Goal: Task Accomplishment & Management: Complete application form

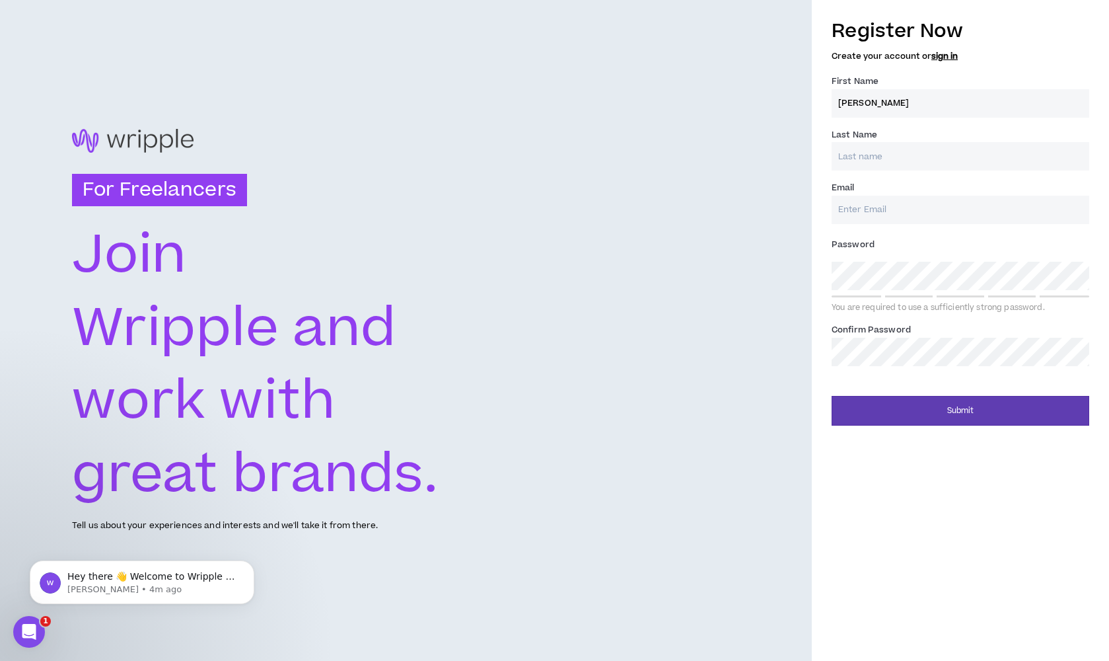
type input "[PERSON_NAME]"
type input "[EMAIL_ADDRESS][DOMAIN_NAME]"
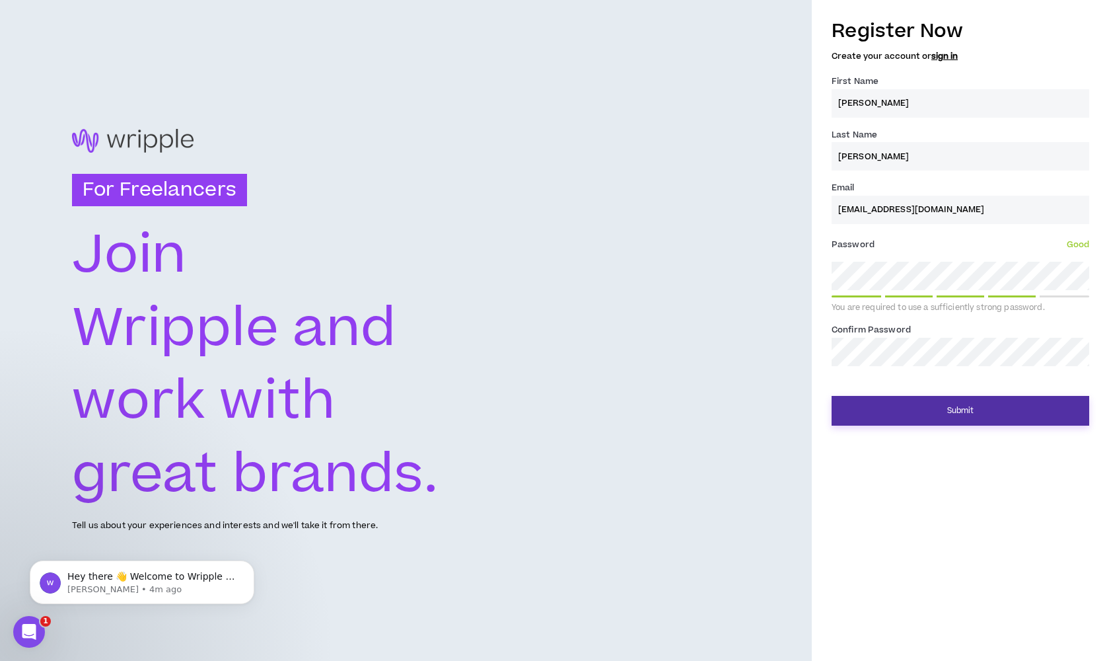
click at [987, 414] on button "Submit" at bounding box center [961, 411] width 258 height 30
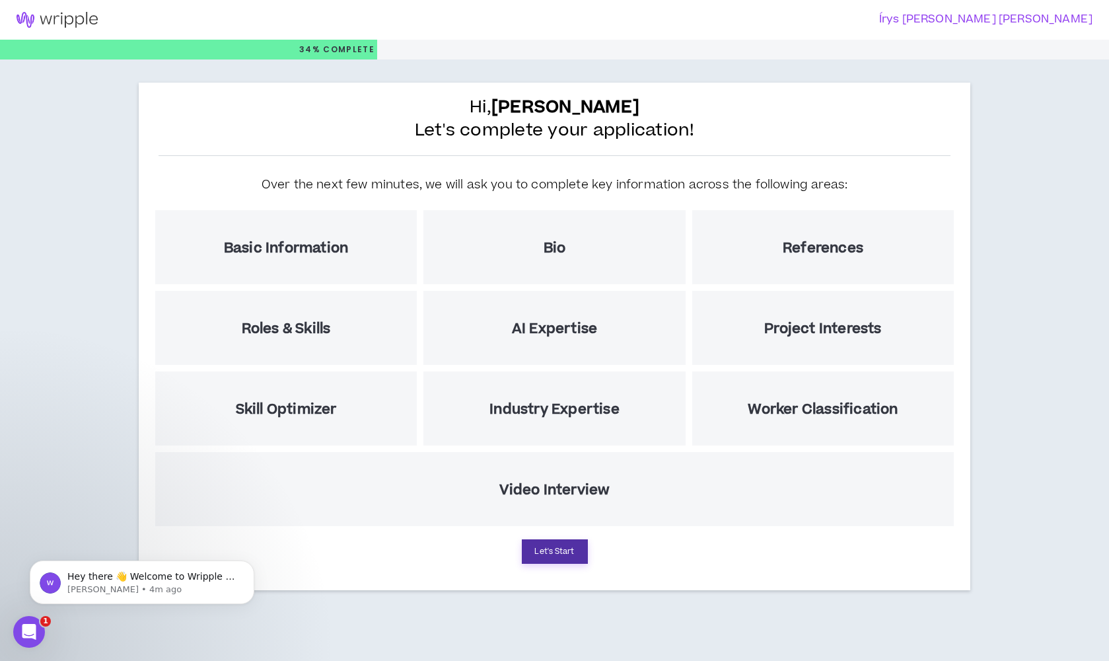
click at [564, 553] on button "Let's Start" at bounding box center [555, 551] width 66 height 24
select select "US"
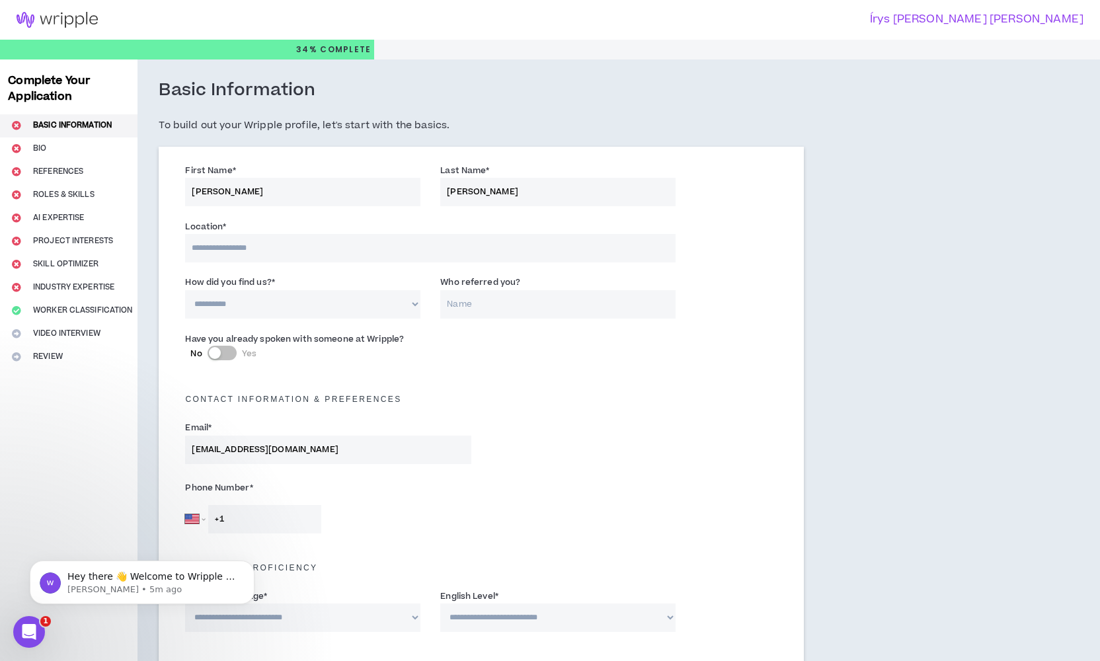
click at [330, 249] on input at bounding box center [430, 248] width 490 height 28
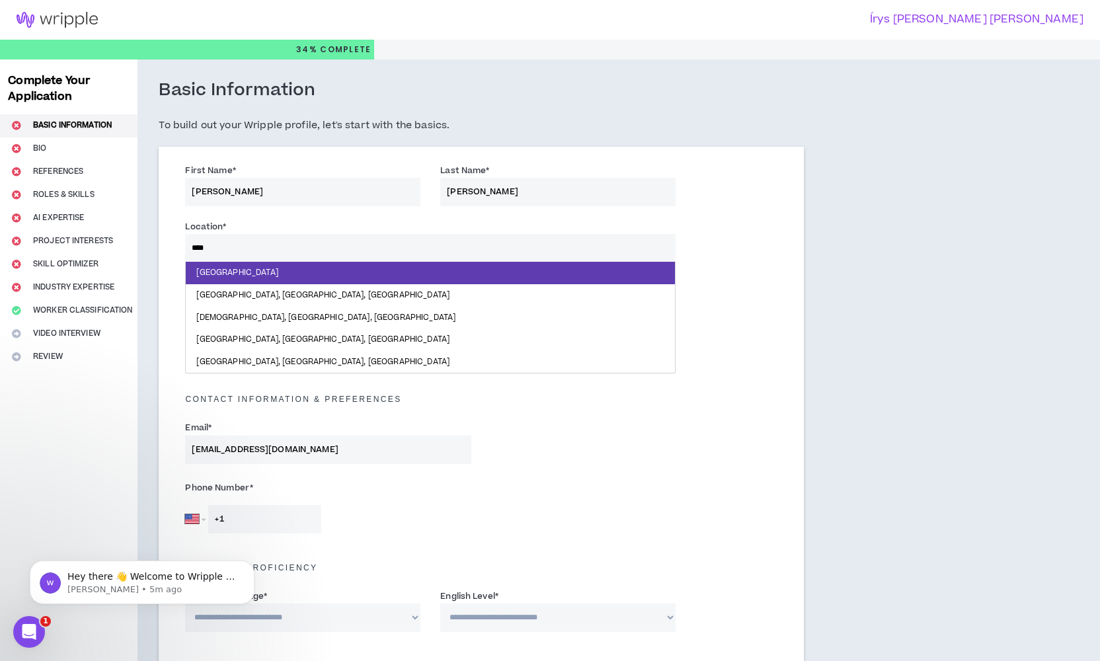
type input "*****"
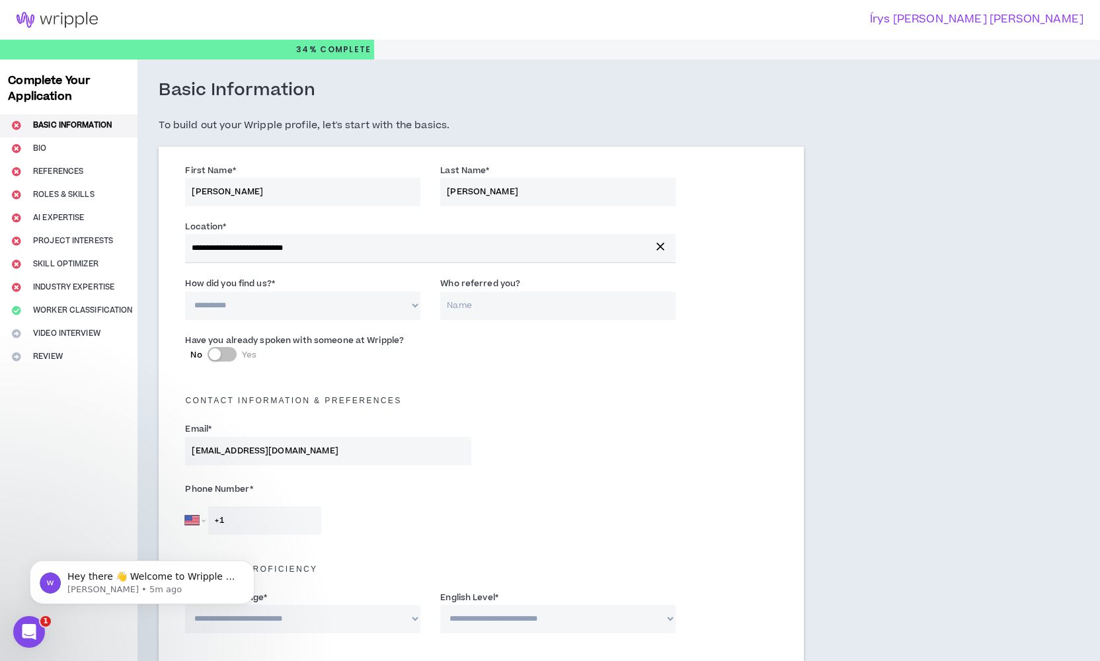
select select "*"
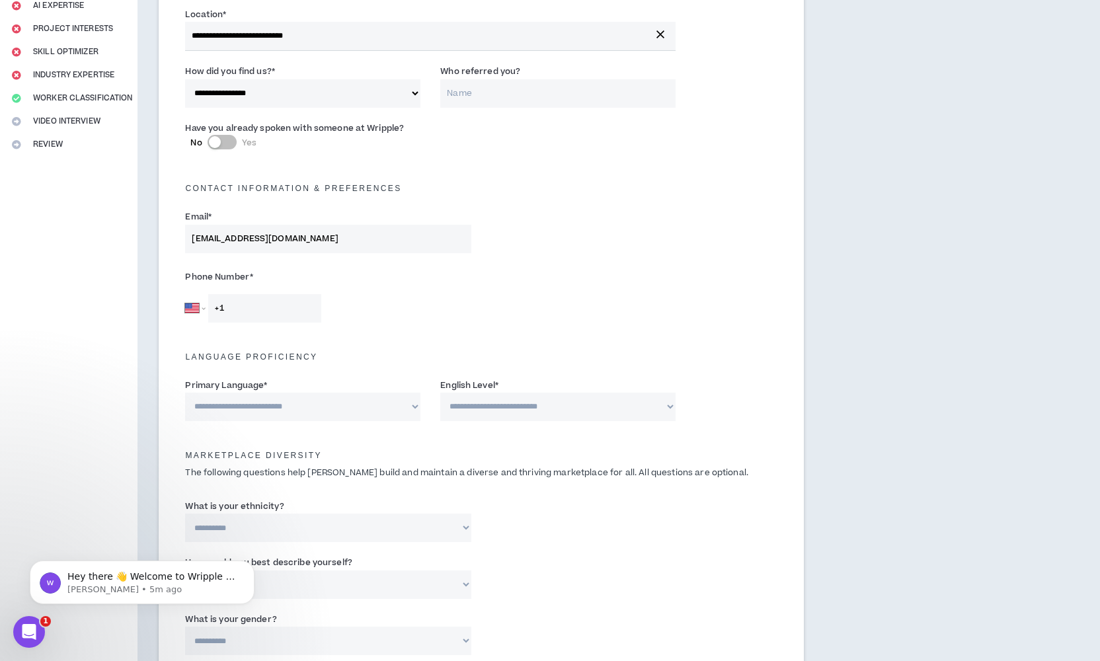
scroll to position [221, 0]
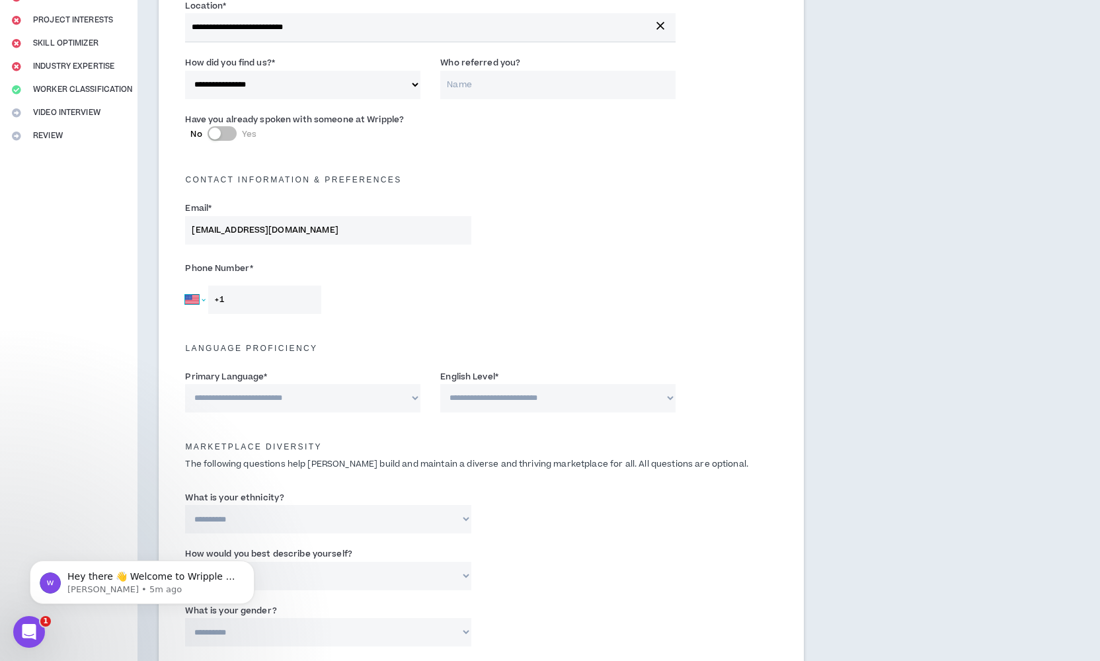
select select "BR"
type input "[PHONE_NUMBER]"
select select "*****"
select select "*"
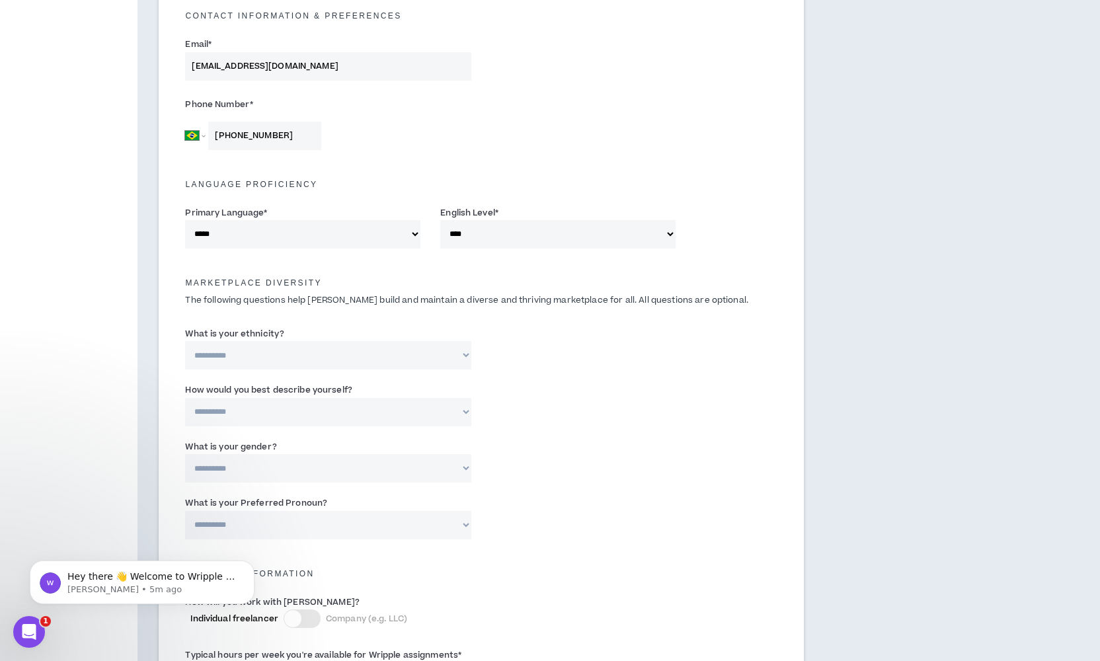
select select "**********"
select select "*****"
click at [589, 449] on div "**********" at bounding box center [481, 464] width 612 height 56
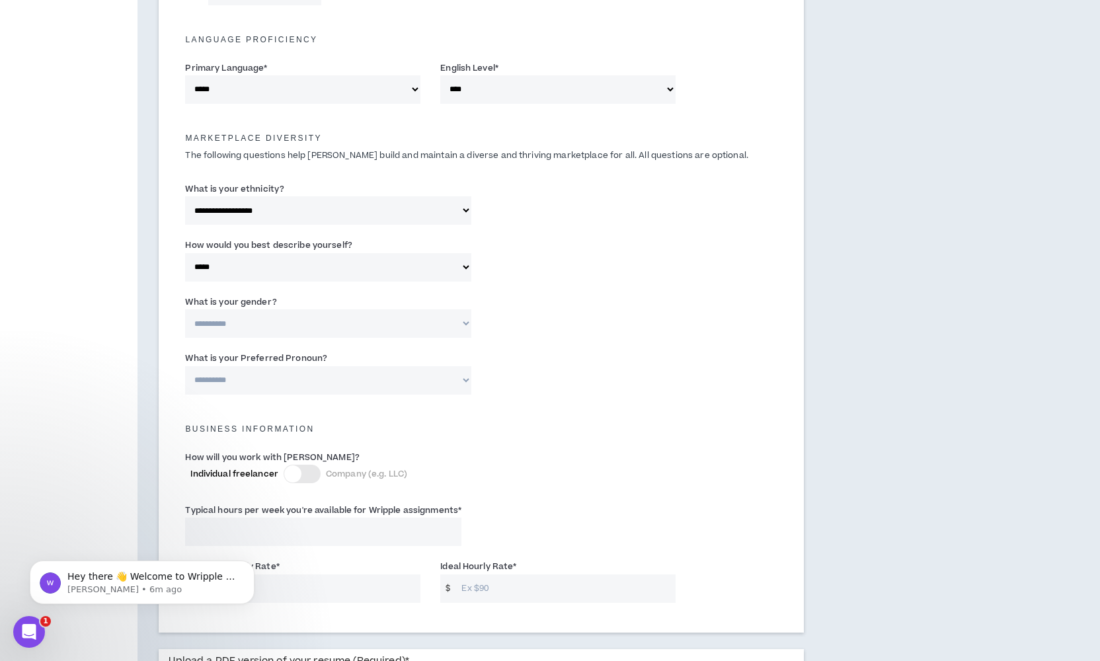
select select "*****"
select select "**********"
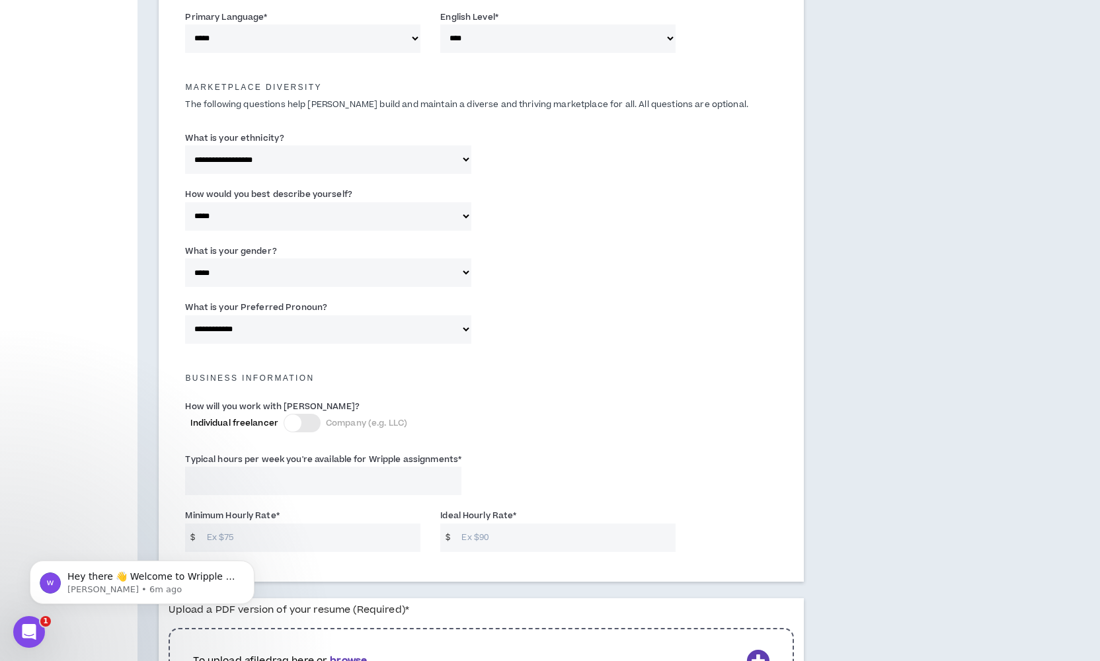
scroll to position [597, 0]
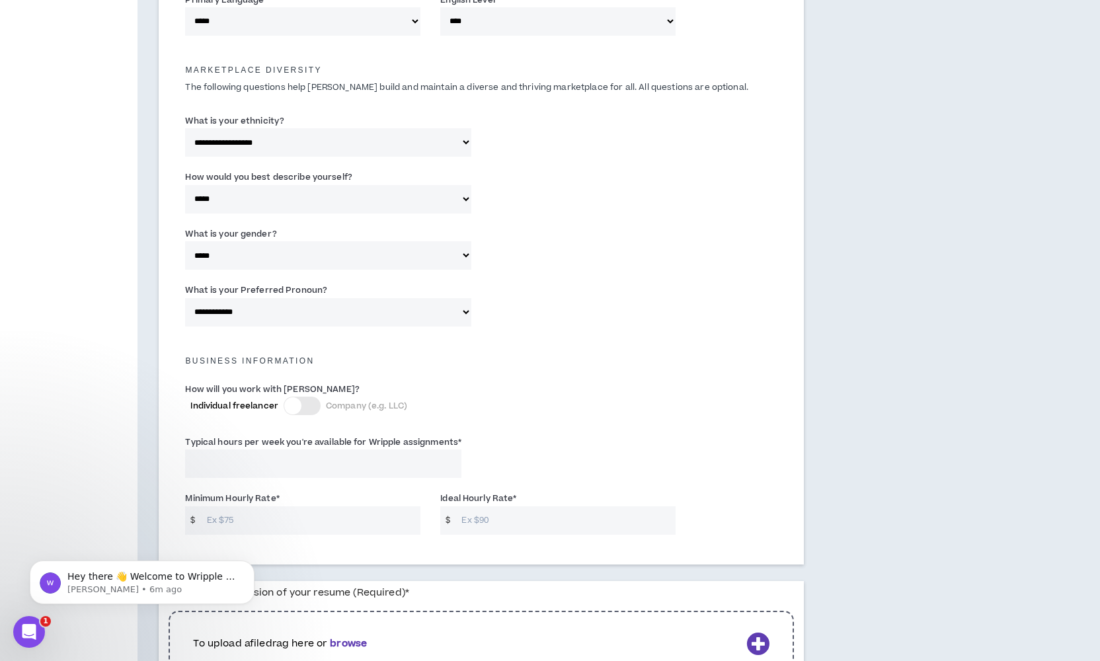
click at [318, 400] on div at bounding box center [301, 405] width 37 height 19
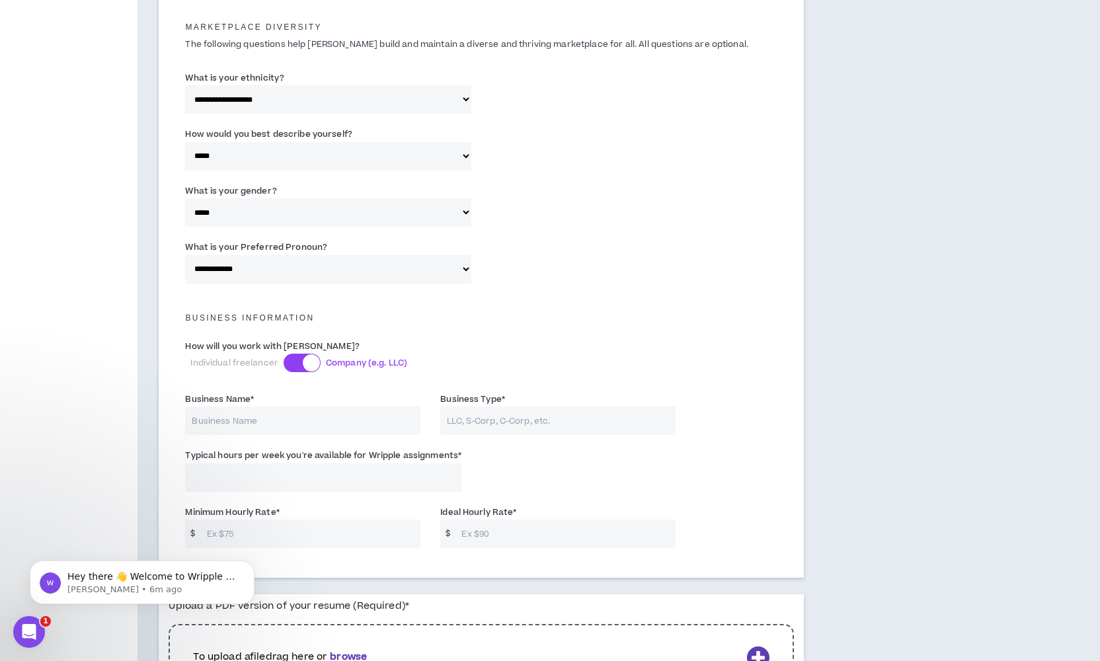
scroll to position [649, 0]
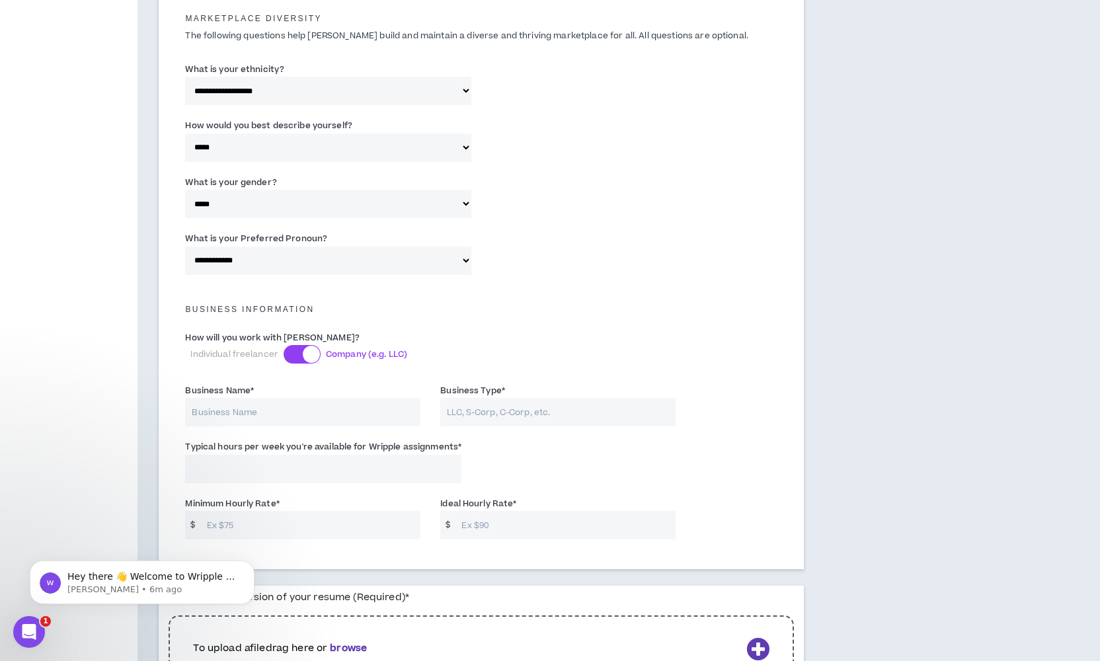
click at [289, 345] on div at bounding box center [301, 354] width 37 height 19
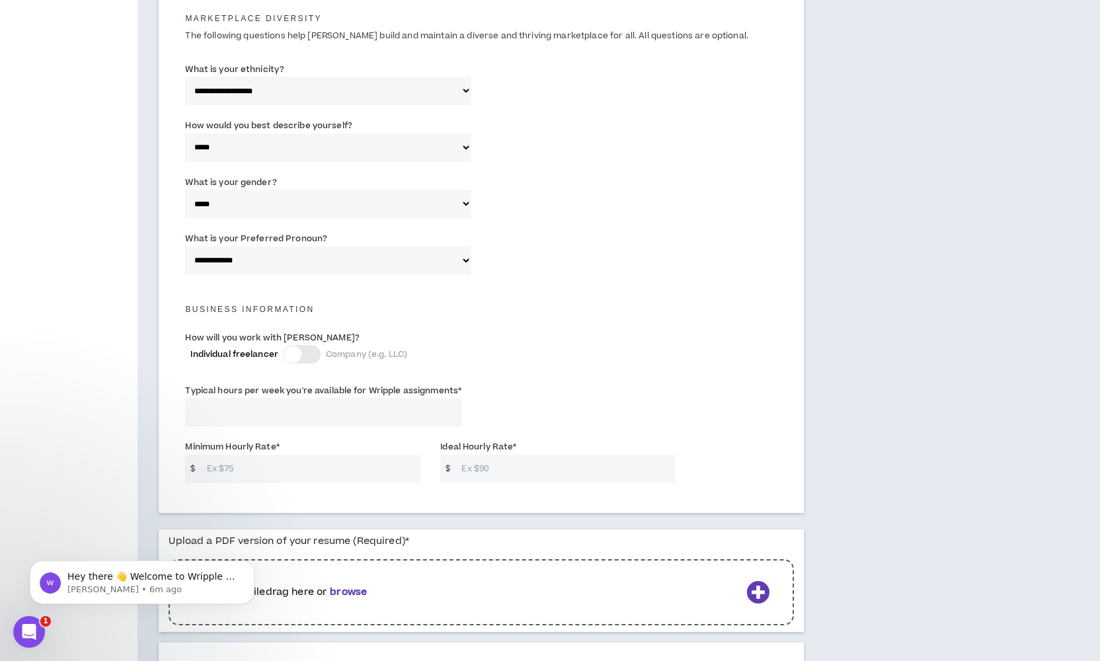
click at [368, 418] on input "Typical hours per week you're available for Wripple assignments *" at bounding box center [323, 412] width 276 height 28
type input "4"
type input "40"
click at [358, 472] on input "Minimum Hourly Rate *" at bounding box center [310, 469] width 221 height 28
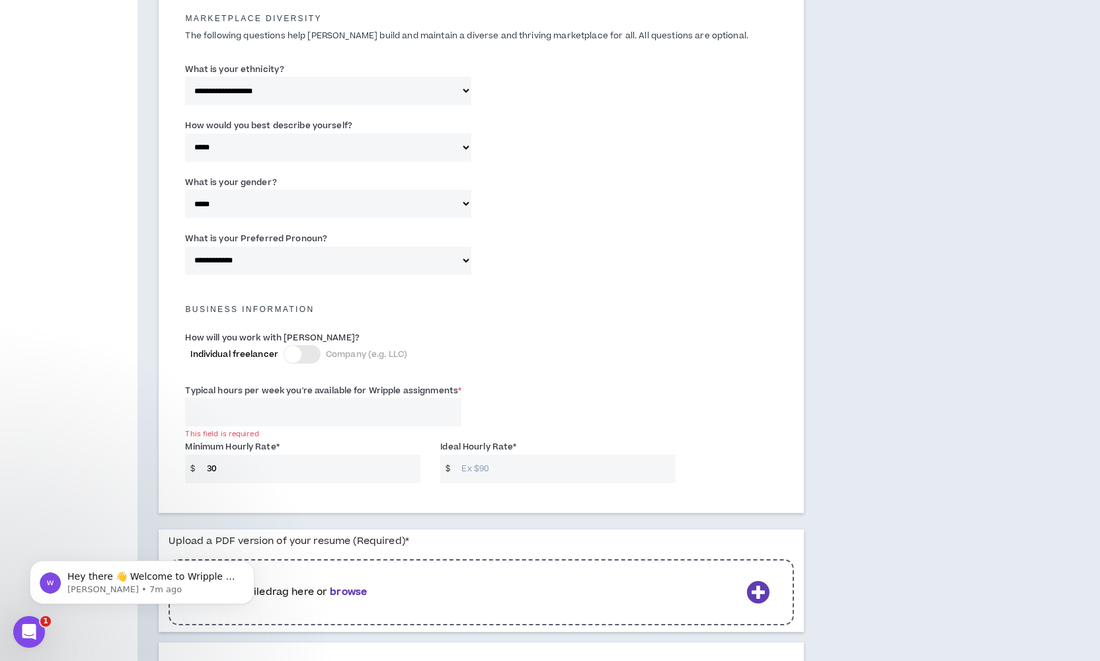
click at [234, 468] on input "30" at bounding box center [310, 469] width 221 height 28
click at [235, 468] on input "30" at bounding box center [310, 469] width 221 height 28
type input "25"
click at [496, 461] on input "Ideal Hourly Rate *" at bounding box center [565, 469] width 221 height 28
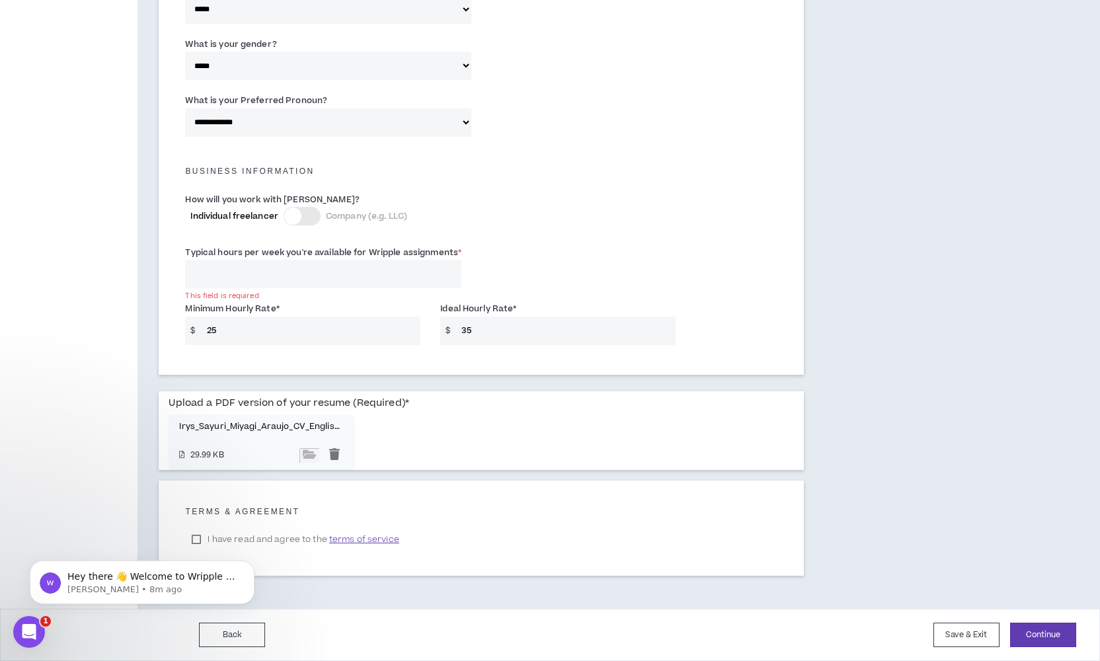
scroll to position [782, 0]
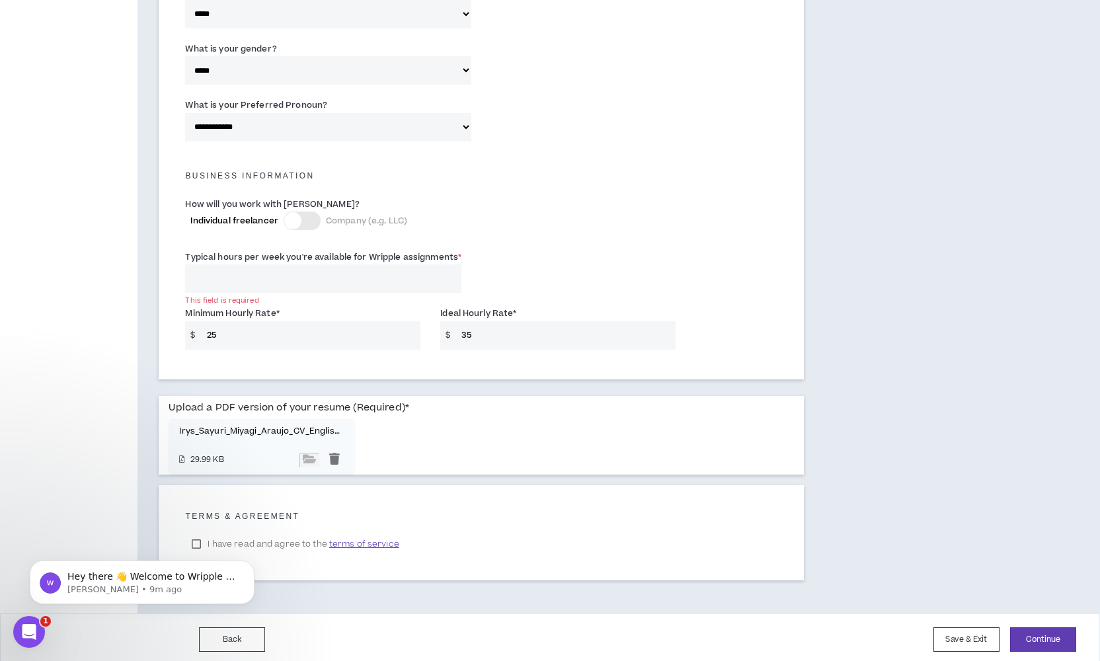
type input "35"
click at [200, 540] on body "Hey there 👋 Welcome to Wripple 🙌 Take a look around! If you have any questions,…" at bounding box center [142, 579] width 254 height 82
click html "Hey there 👋 Welcome to Wripple 🙌 Take a look around! If you have any questions,…"
click at [198, 539] on body "Hey there 👋 Welcome to Wripple 🙌 Take a look around! If you have any questions,…" at bounding box center [142, 579] width 254 height 82
click at [197, 539] on body "Hey there 👋 Welcome to Wripple 🙌 Take a look around! If you have any questions,…" at bounding box center [142, 579] width 254 height 82
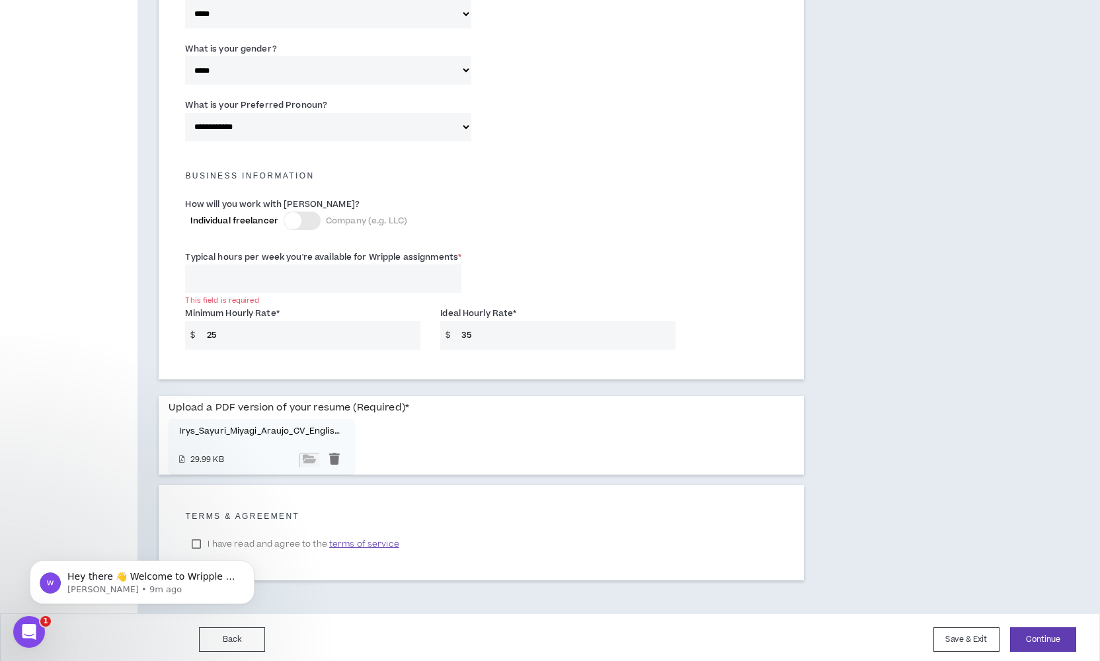
click at [196, 539] on body "Hey there 👋 Welcome to Wripple 🙌 Take a look around! If you have any questions,…" at bounding box center [142, 579] width 254 height 82
click at [100, 595] on p "[PERSON_NAME] • 9m ago" at bounding box center [152, 589] width 170 height 12
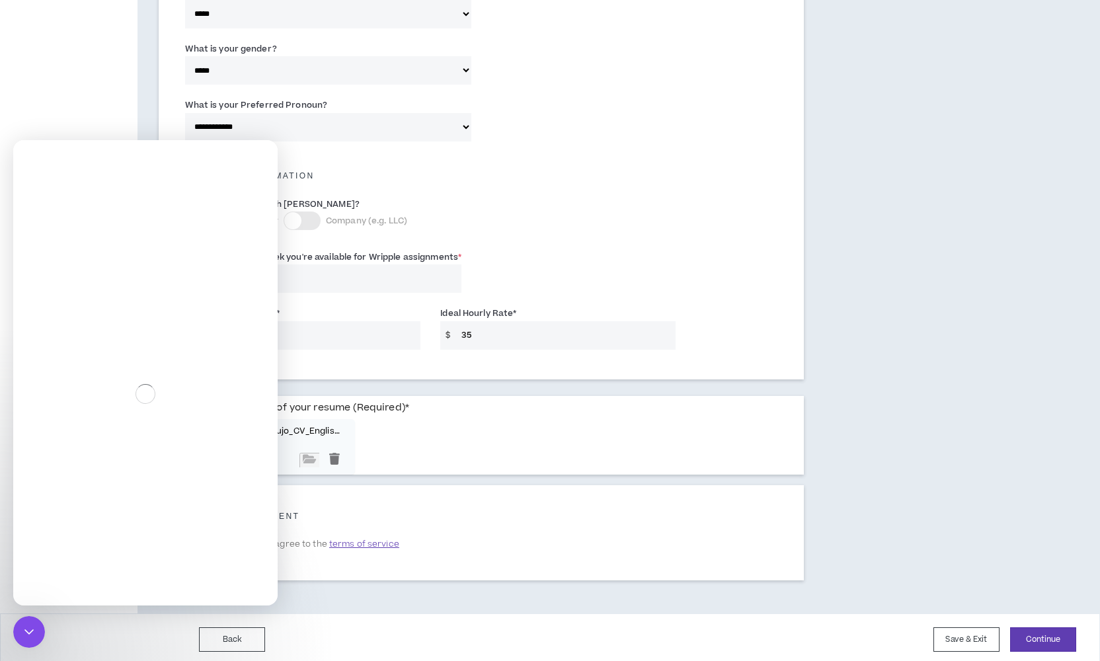
scroll to position [679, 0]
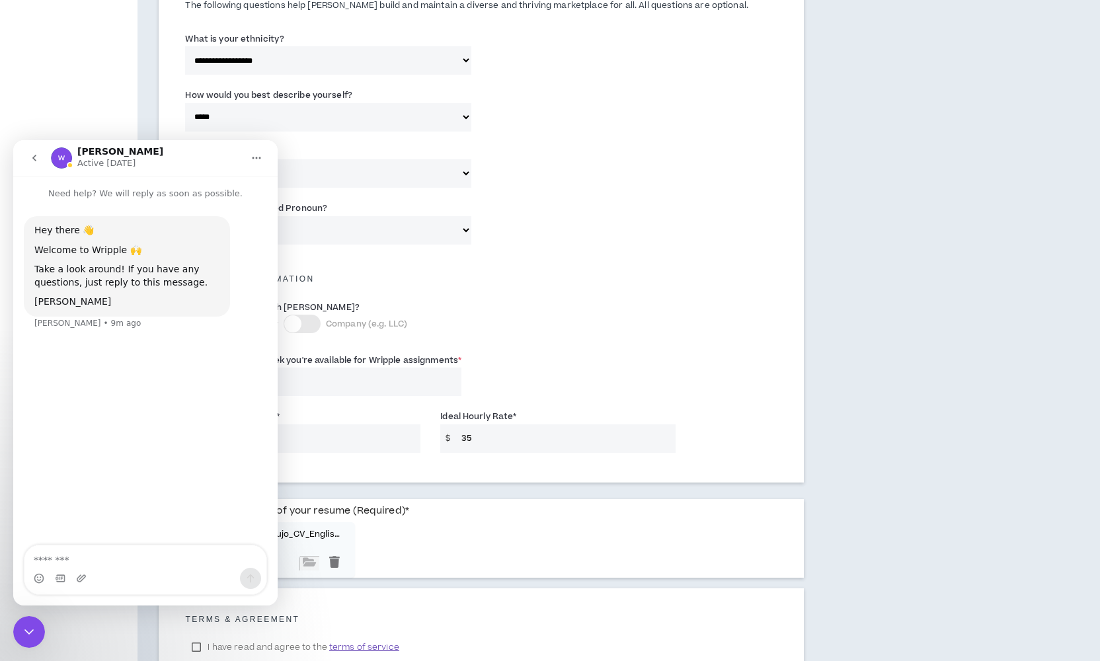
click at [478, 530] on div "Upload a PDF version of your resume (Required) * Irys_Sayuri_Miyagi_Araujo_CV_E…" at bounding box center [480, 538] width 625 height 79
click at [42, 159] on button "go back" at bounding box center [34, 157] width 25 height 25
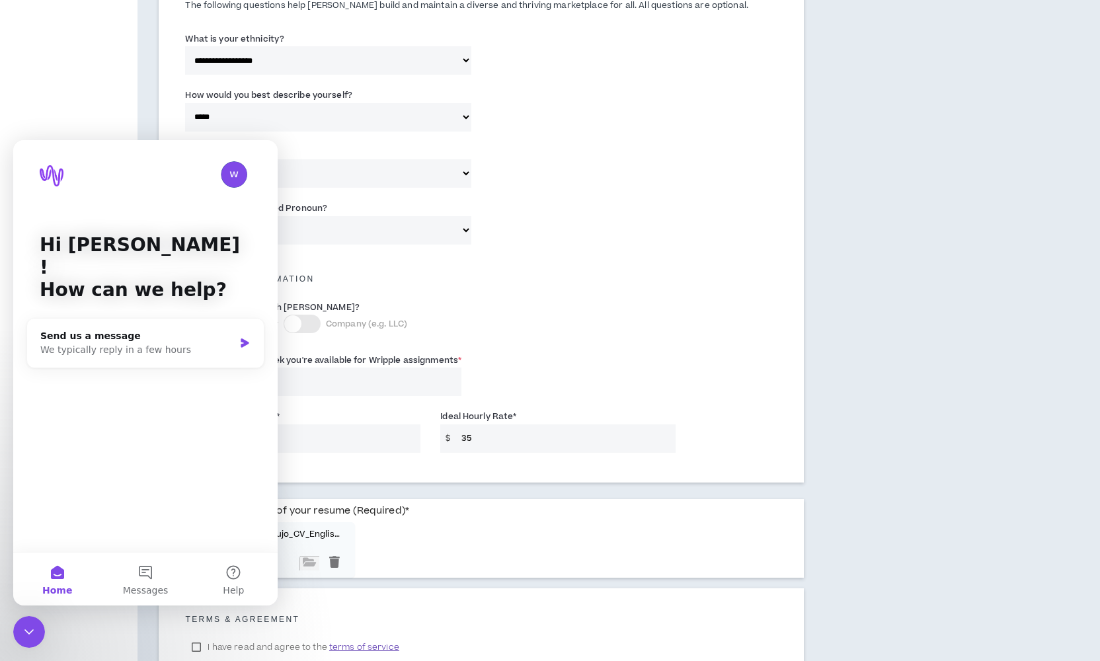
click at [124, 124] on div "Complete Your Application Basic Information Bio References Roles & Skills AI Ex…" at bounding box center [68, 48] width 137 height 1336
click at [124, 126] on div "Complete Your Application Basic Information Bio References Roles & Skills AI Ex…" at bounding box center [68, 48] width 137 height 1336
click at [616, 533] on div "Upload a PDF version of your resume (Required) * Irys_Sayuri_Miyagi_Araujo_CV_E…" at bounding box center [480, 538] width 625 height 79
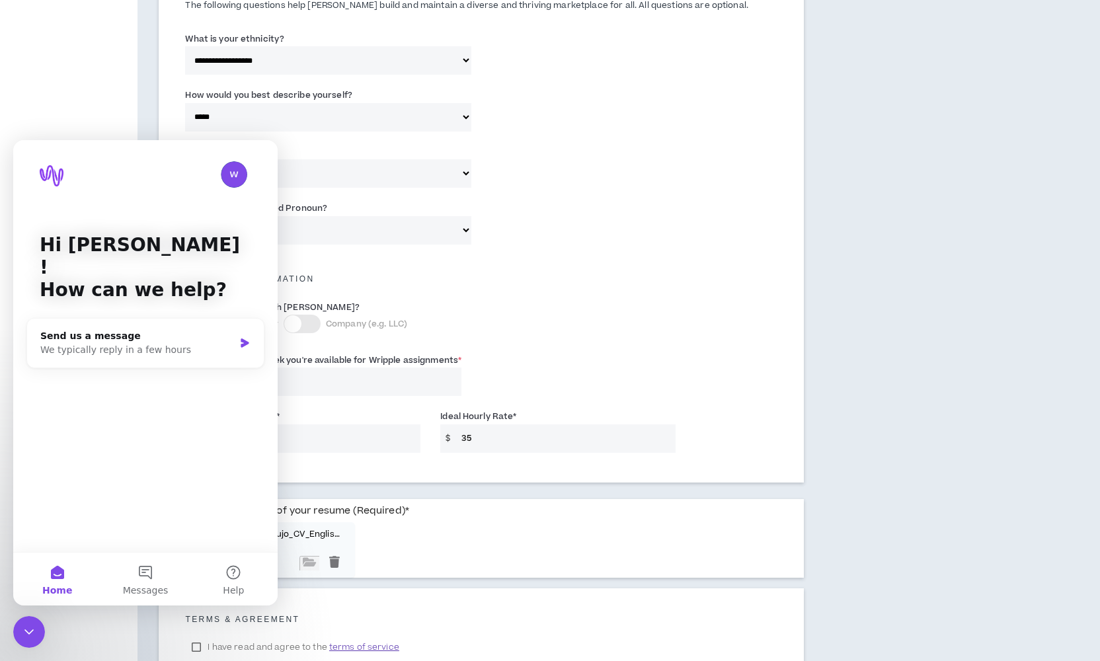
click at [616, 533] on div "Upload a PDF version of your resume (Required) * Irys_Sayuri_Miyagi_Araujo_CV_E…" at bounding box center [480, 538] width 625 height 79
click at [694, 326] on div "How will you work with [PERSON_NAME]? Individual freelancer Company (e.g. LLC)" at bounding box center [481, 323] width 612 height 53
click at [39, 628] on div "Close Intercom Messenger" at bounding box center [29, 632] width 32 height 32
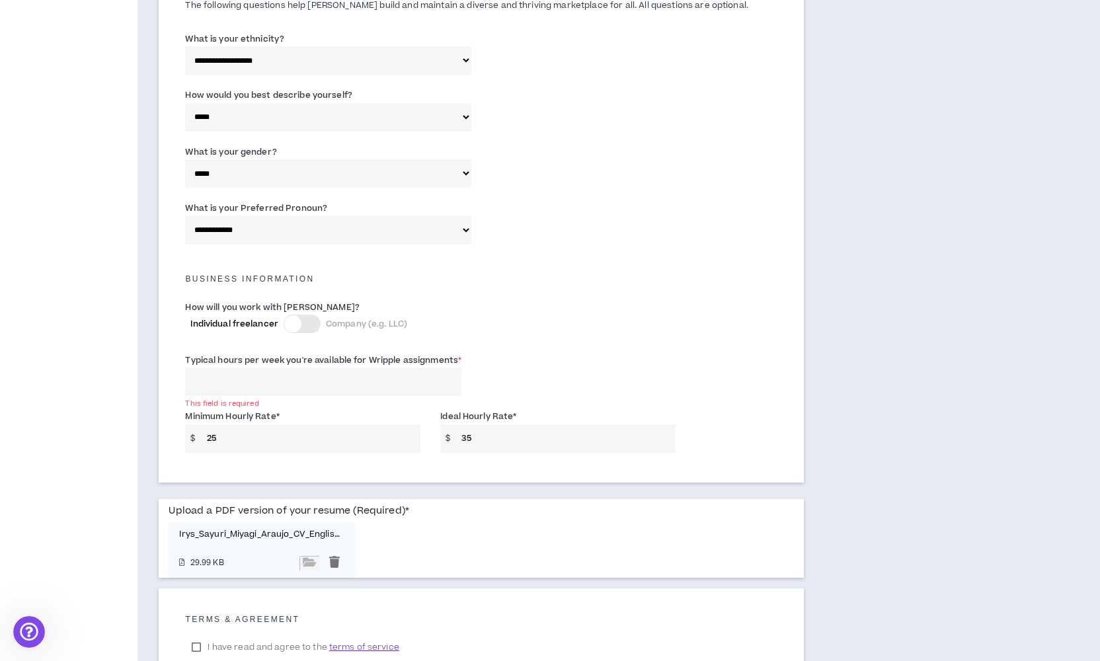
scroll to position [0, 0]
click at [203, 640] on label "I have read and agree to the terms of service" at bounding box center [295, 647] width 220 height 20
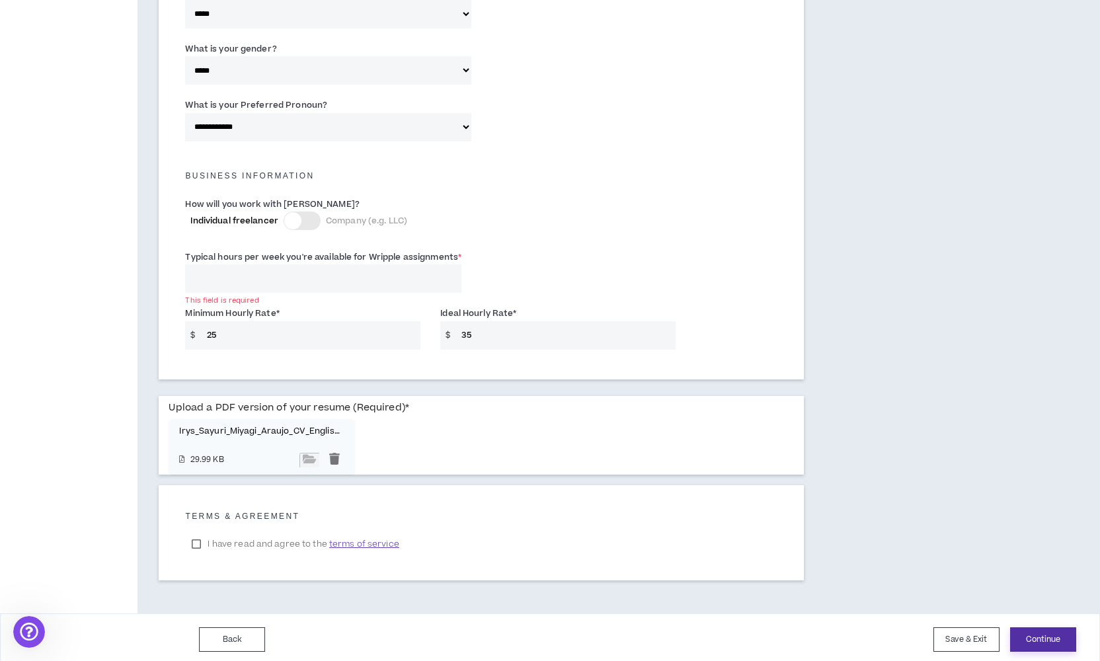
click at [1049, 642] on button "Continue" at bounding box center [1043, 639] width 66 height 24
click at [1050, 638] on button "Continue" at bounding box center [1043, 639] width 66 height 24
click at [257, 280] on input "Typical hours per week you're available for Wripple assignments *" at bounding box center [323, 278] width 276 height 28
type input "40"
click at [1043, 641] on button "Continue" at bounding box center [1043, 639] width 66 height 24
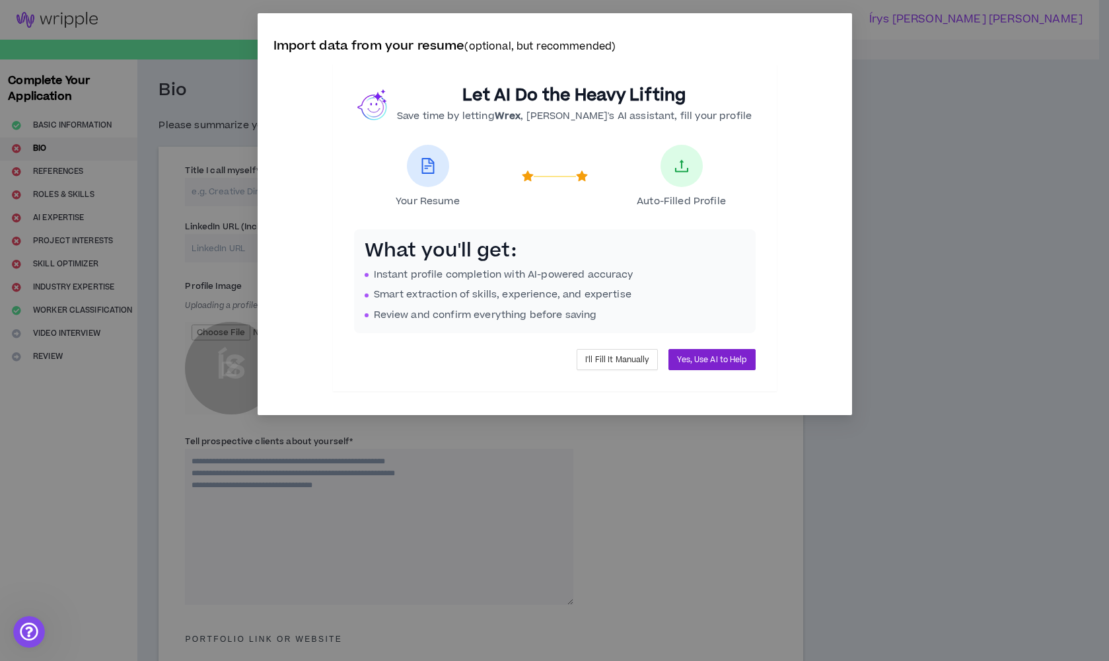
click at [702, 361] on span "Yes, Use AI to Help" at bounding box center [711, 360] width 69 height 13
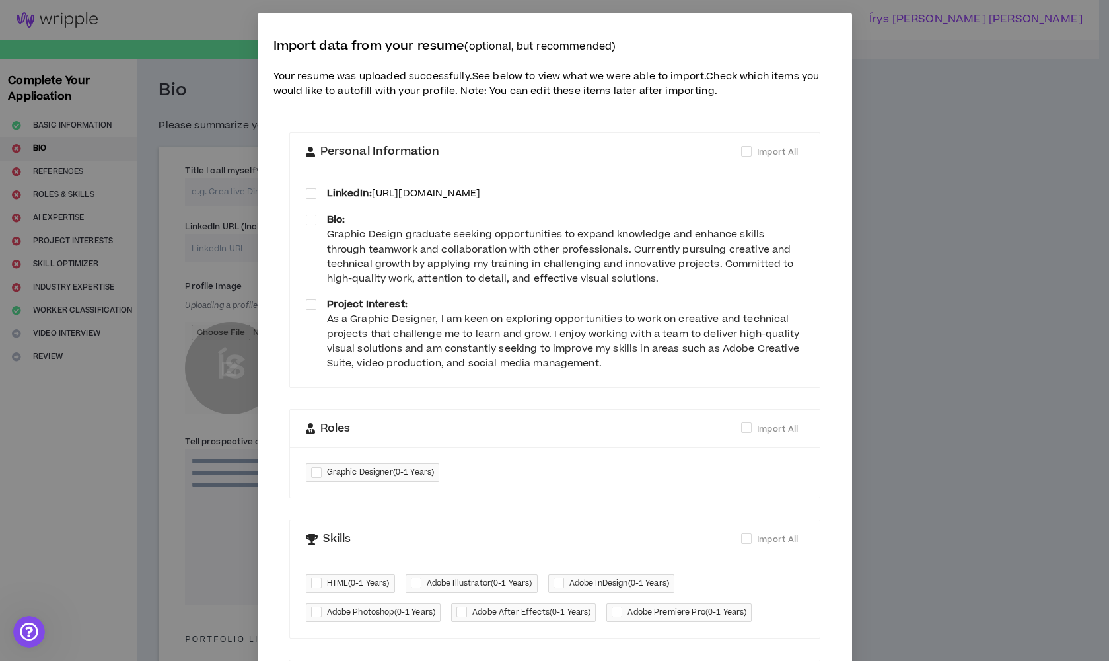
scroll to position [17, 0]
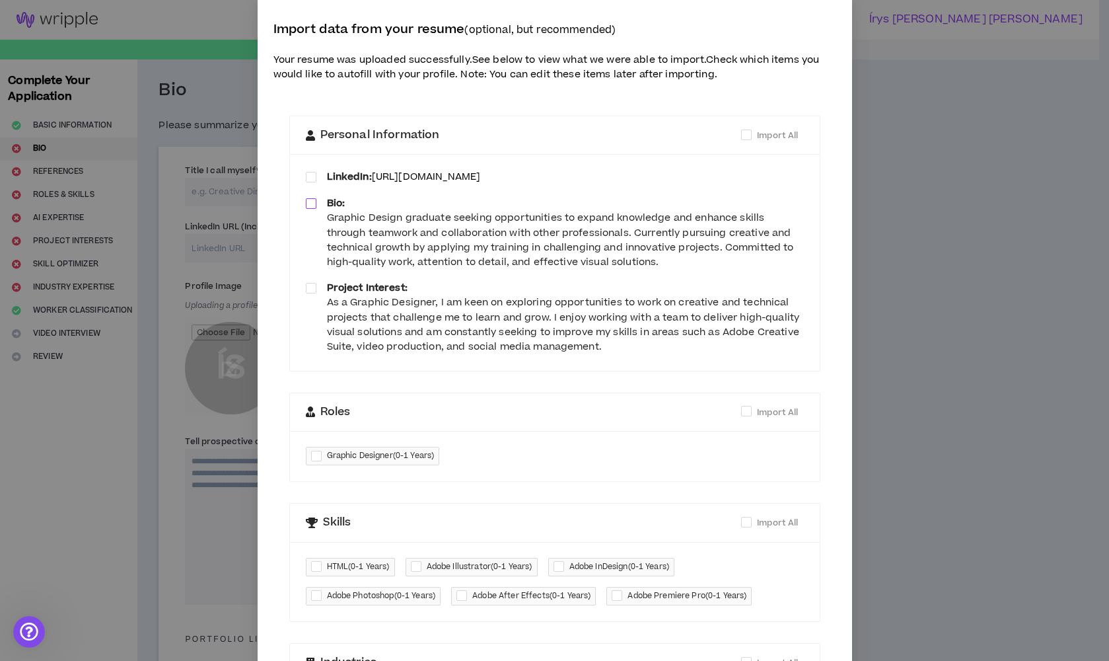
click at [306, 198] on span at bounding box center [311, 203] width 11 height 11
click at [309, 283] on span at bounding box center [311, 288] width 11 height 11
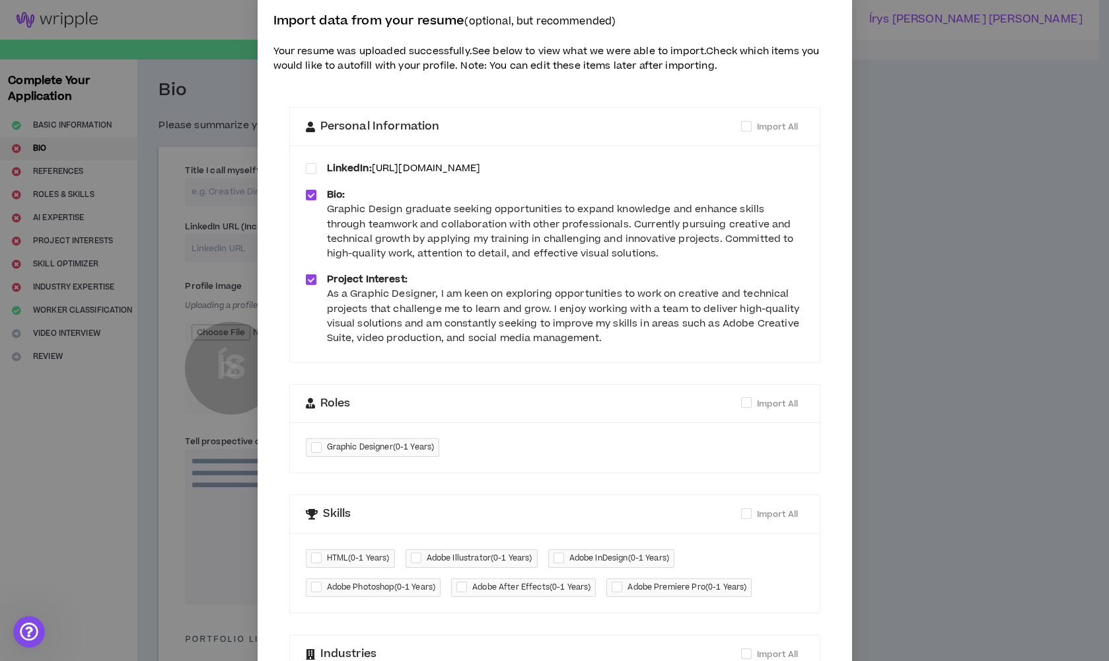
scroll to position [0, 0]
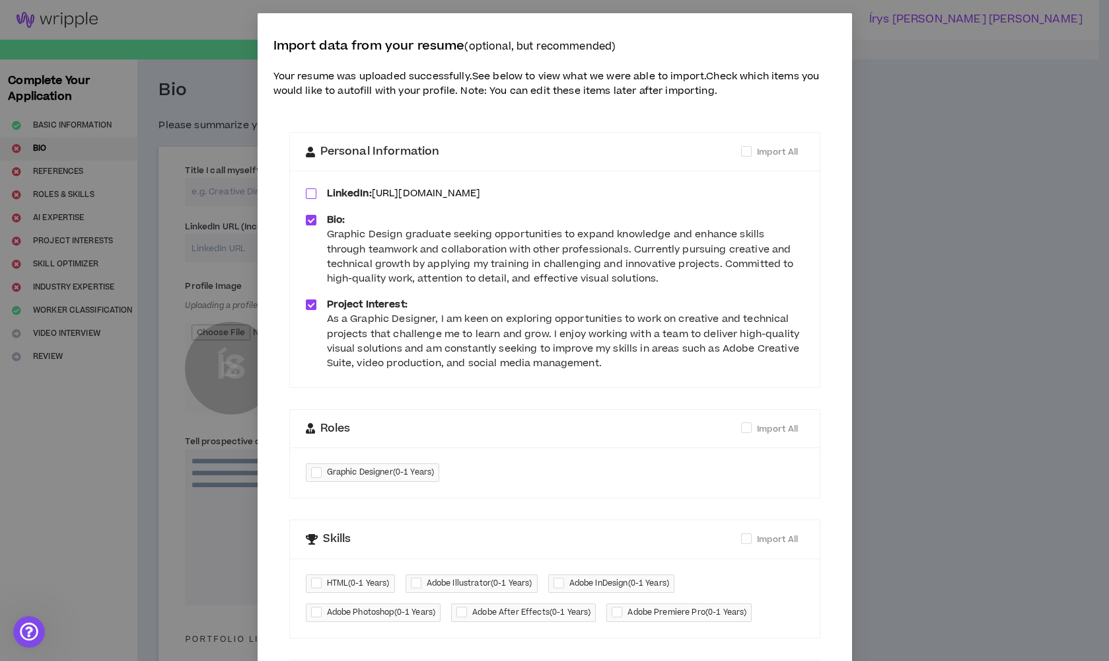
click at [307, 188] on span at bounding box center [311, 193] width 11 height 11
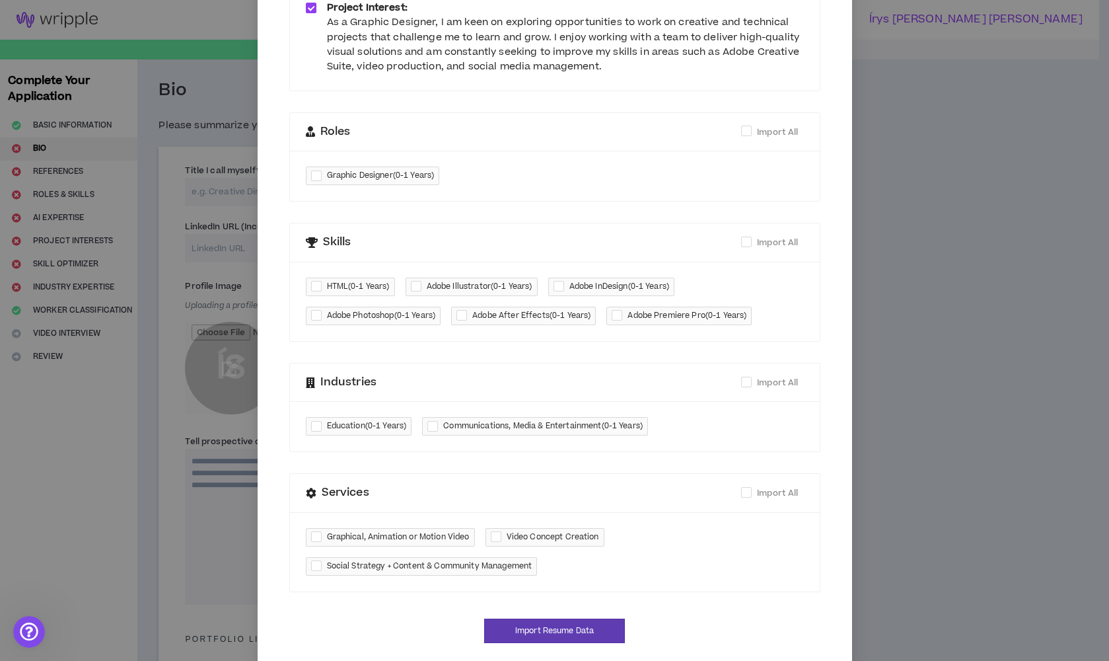
scroll to position [280, 0]
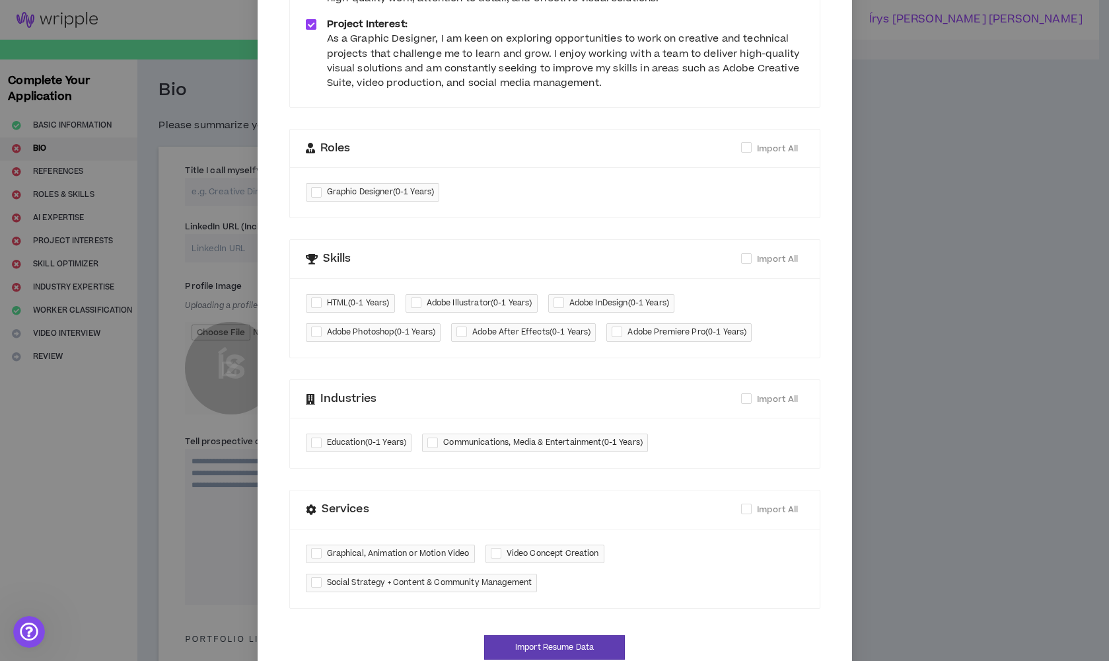
click at [423, 186] on span "Graphic Designer ( 0-1 Years )" at bounding box center [381, 192] width 108 height 13
checkbox input "*****"
click at [383, 547] on span "Graphical, Animation or Motion Video" at bounding box center [398, 553] width 143 height 13
checkbox input "****"
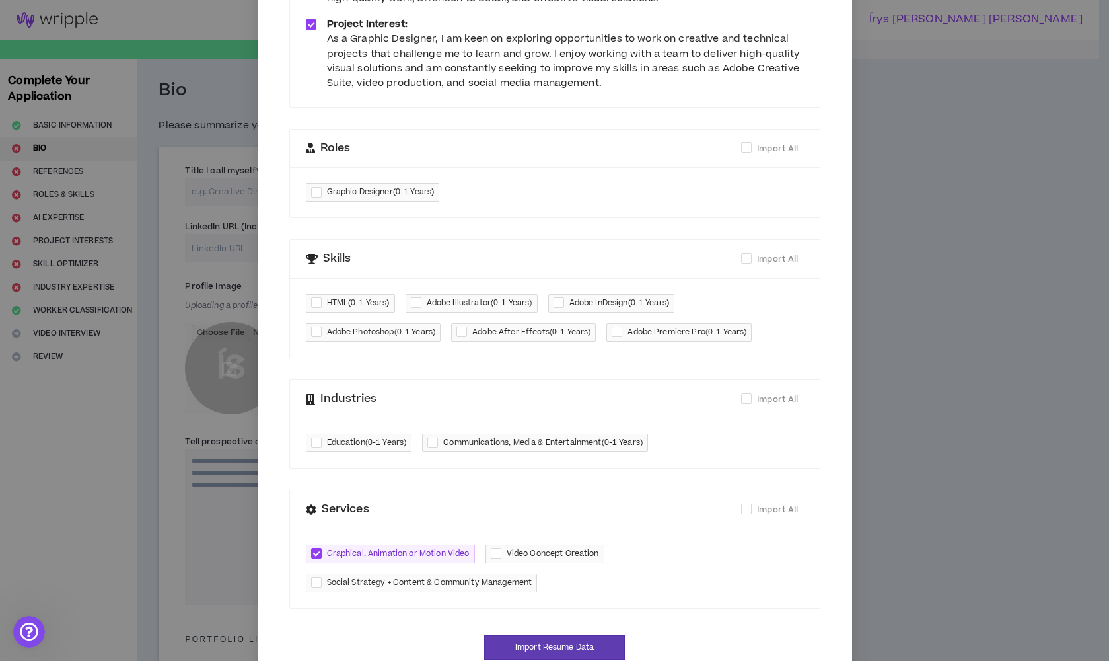
click at [514, 547] on span "Video Concept Creation" at bounding box center [553, 553] width 93 height 13
checkbox input "****"
click at [446, 576] on span "Social Strategy + Content & Community Management" at bounding box center [430, 582] width 206 height 13
checkbox input "****"
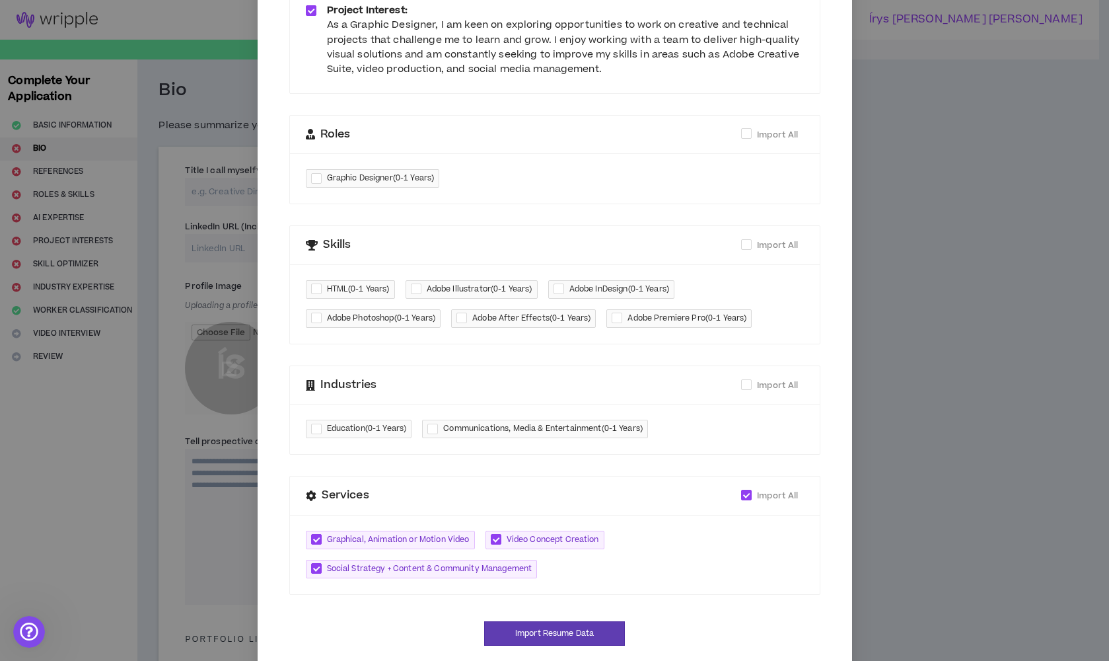
scroll to position [304, 0]
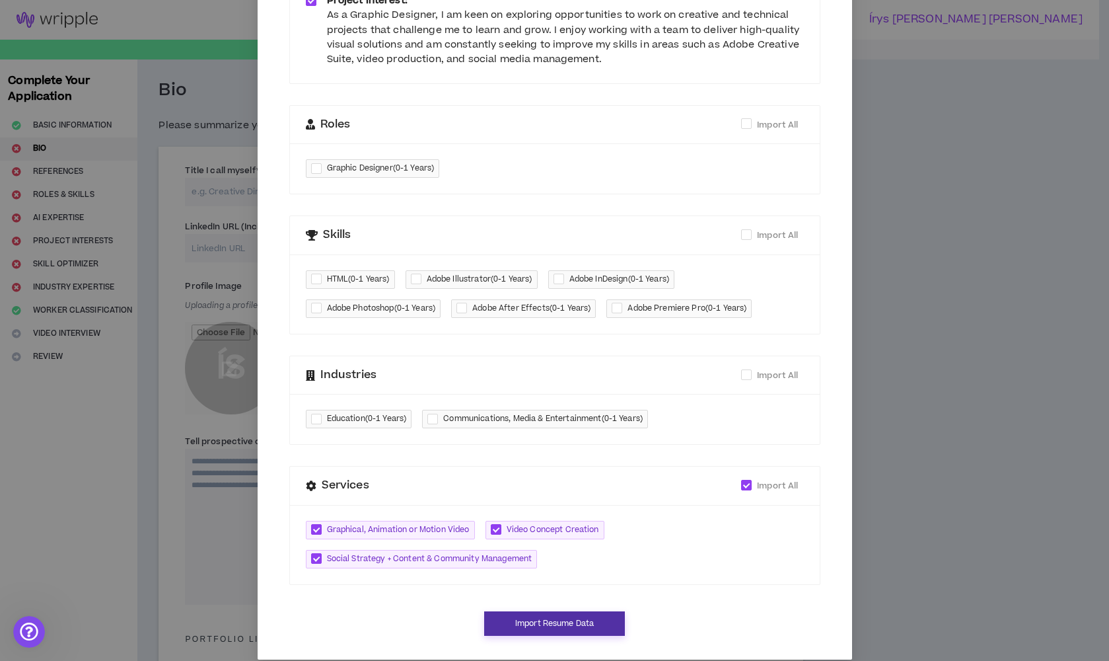
click at [593, 615] on button "Import Resume Data" at bounding box center [554, 623] width 141 height 24
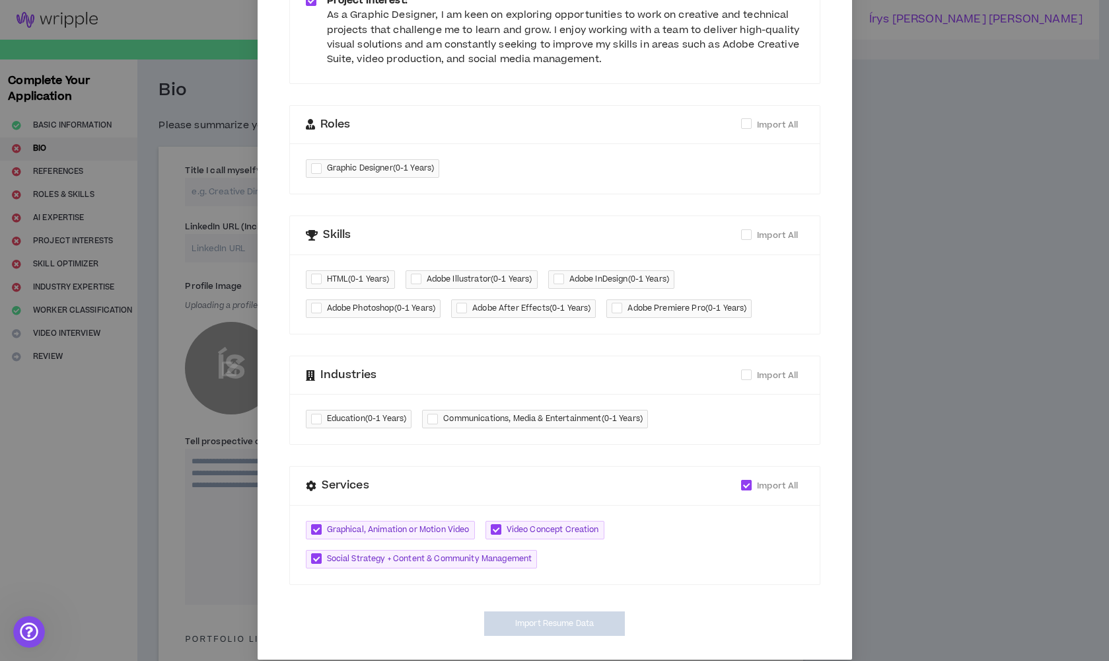
type input "[URL][DOMAIN_NAME]"
type textarea "**********"
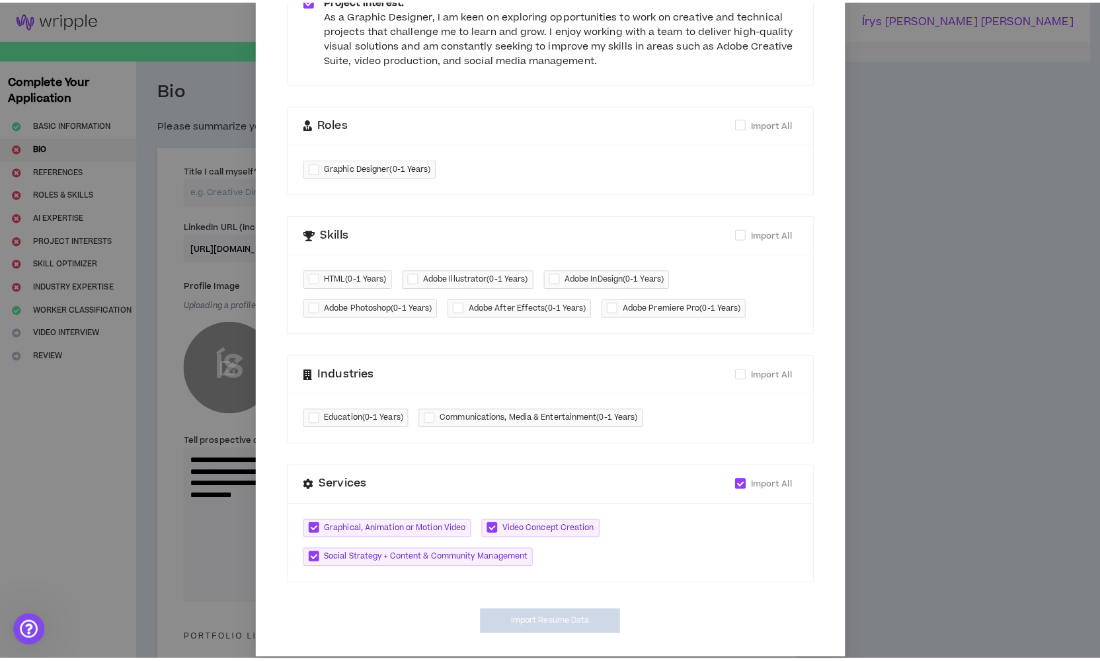
scroll to position [297, 0]
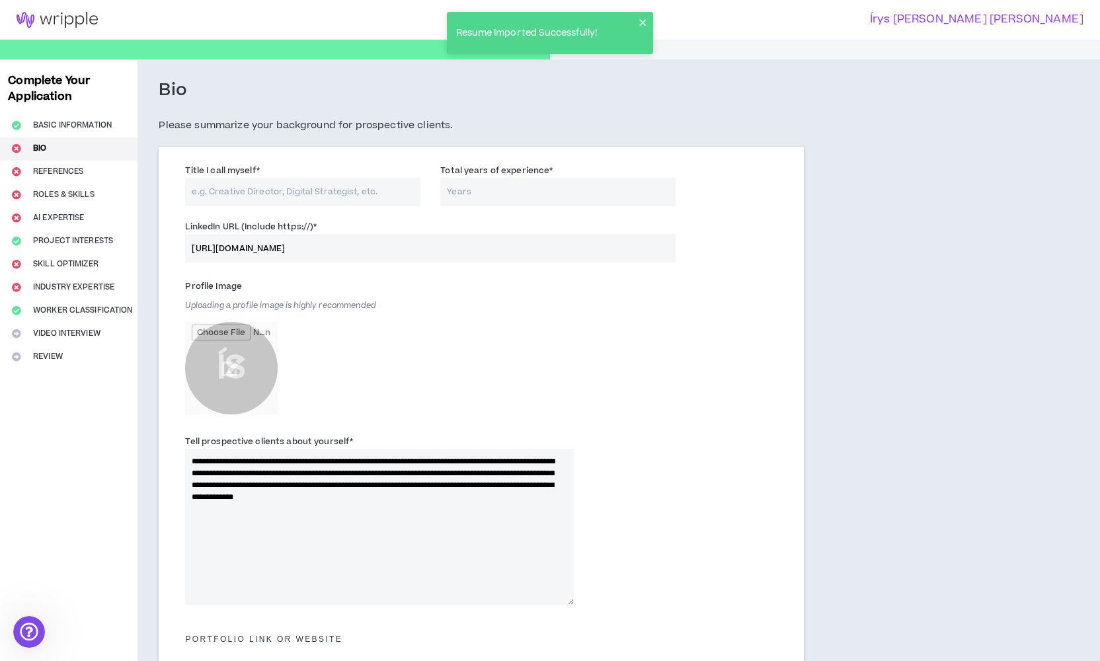
click at [542, 194] on input "Total years of experience *" at bounding box center [557, 192] width 235 height 28
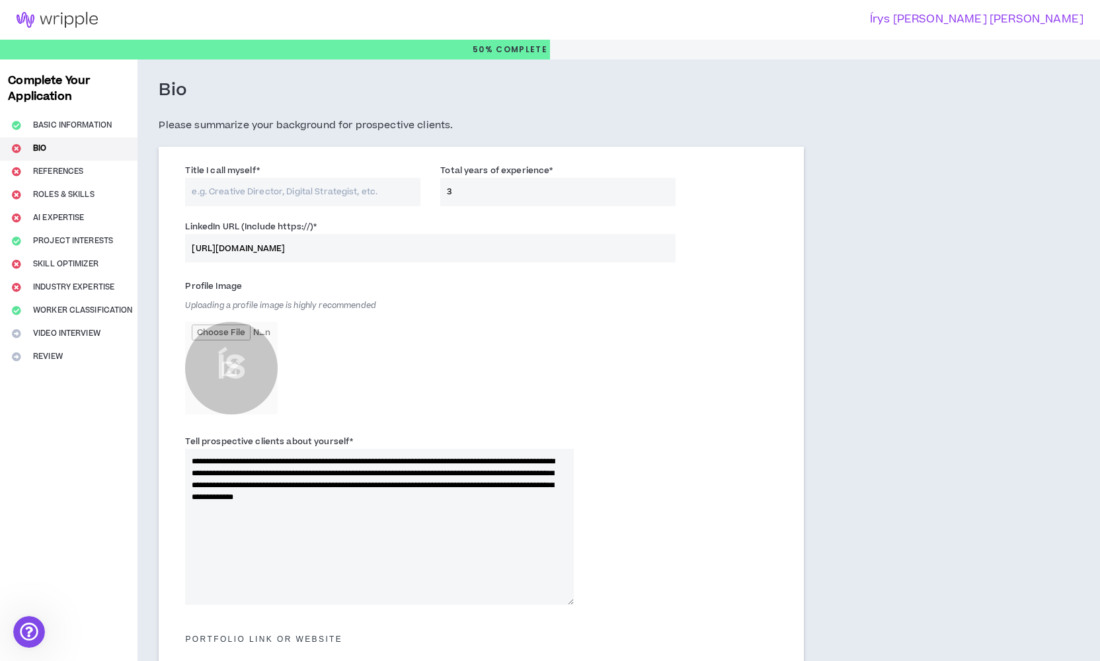
type input "3"
click at [443, 283] on div "Profile Image Uploading a profile image is highly recommended ÍS" at bounding box center [379, 348] width 388 height 145
click at [377, 194] on input "Title I call myself *" at bounding box center [302, 192] width 235 height 28
type input "Graphic Designer"
click at [476, 357] on div "Profile Image Uploading a profile image is highly recommended ÍS" at bounding box center [379, 348] width 388 height 145
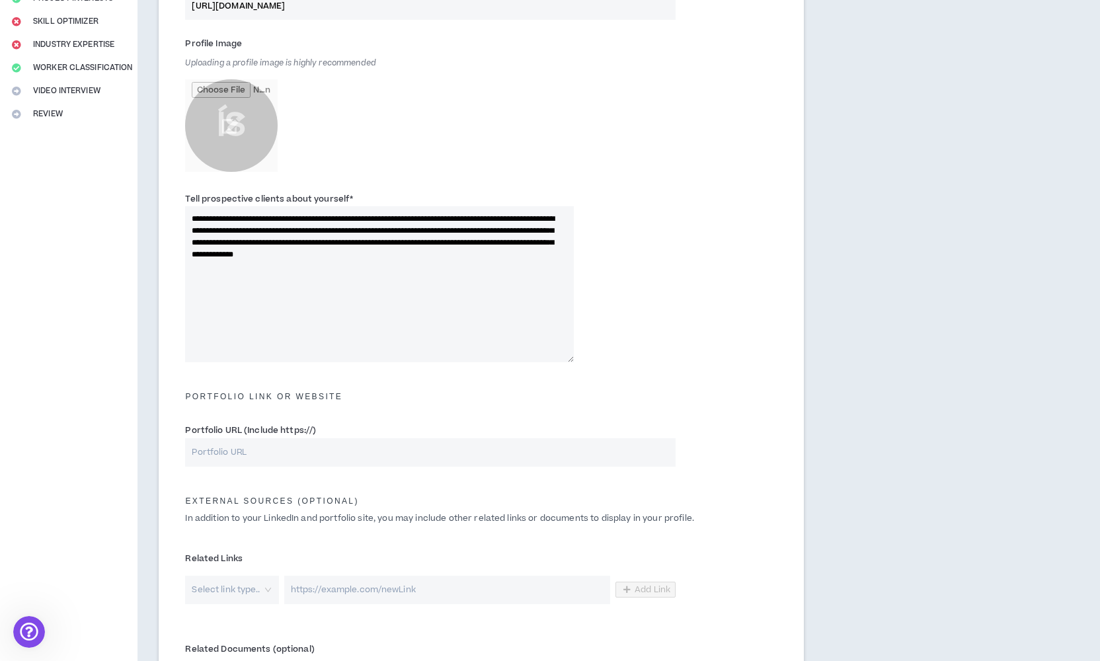
scroll to position [419, 0]
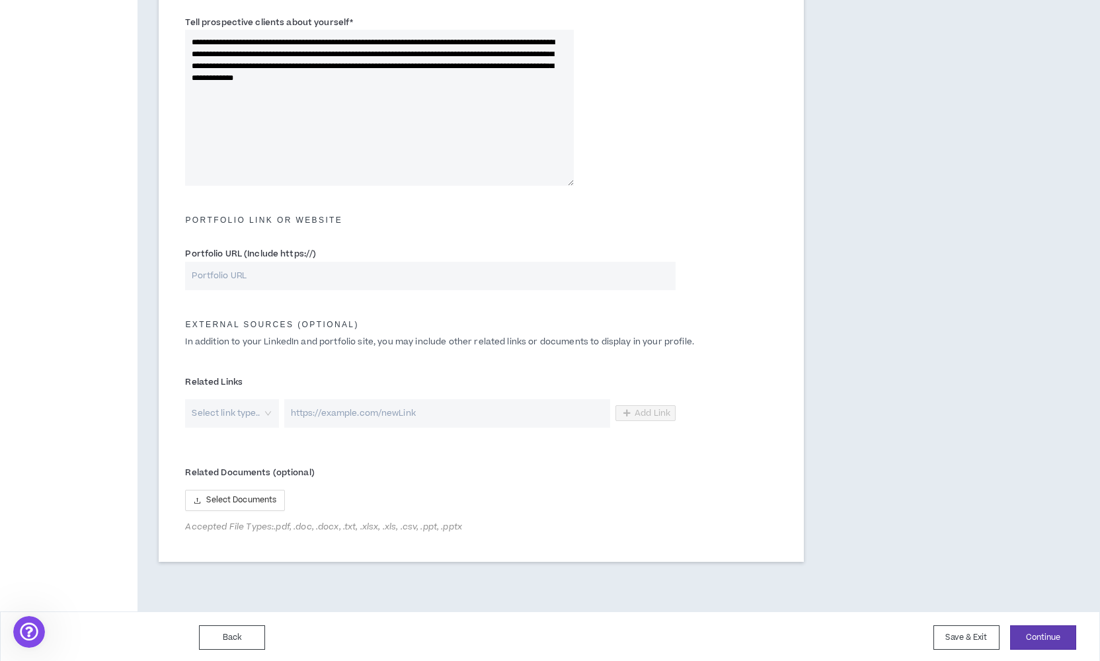
click at [483, 279] on input "Portfolio URL (Include https://)" at bounding box center [430, 276] width 490 height 28
paste input "[URL][DOMAIN_NAME]"
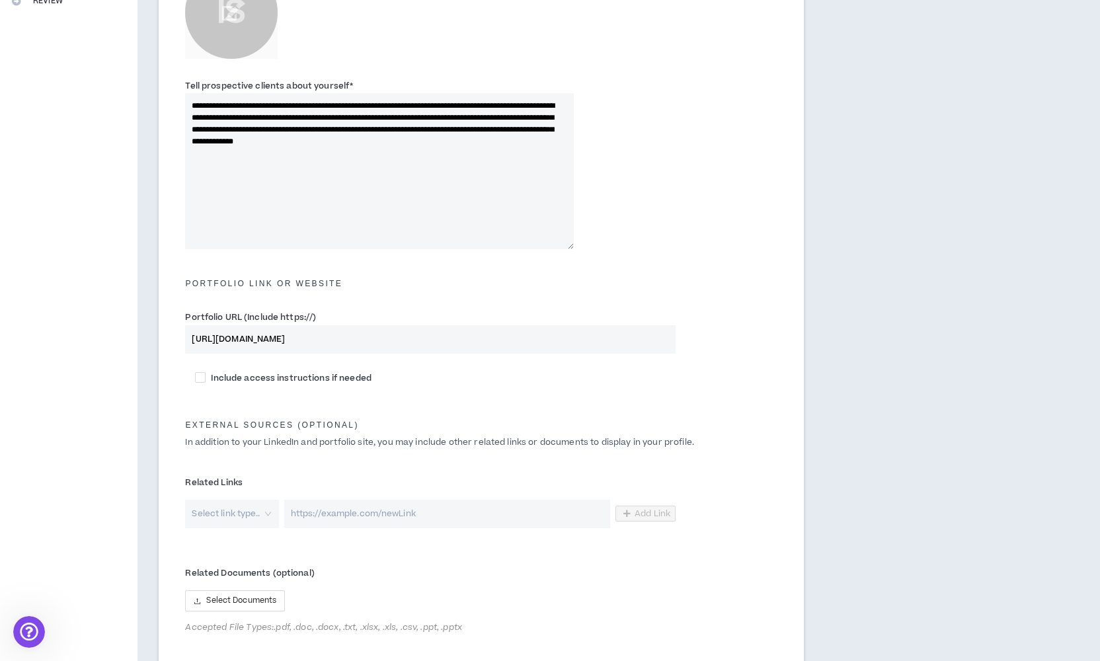
scroll to position [456, 0]
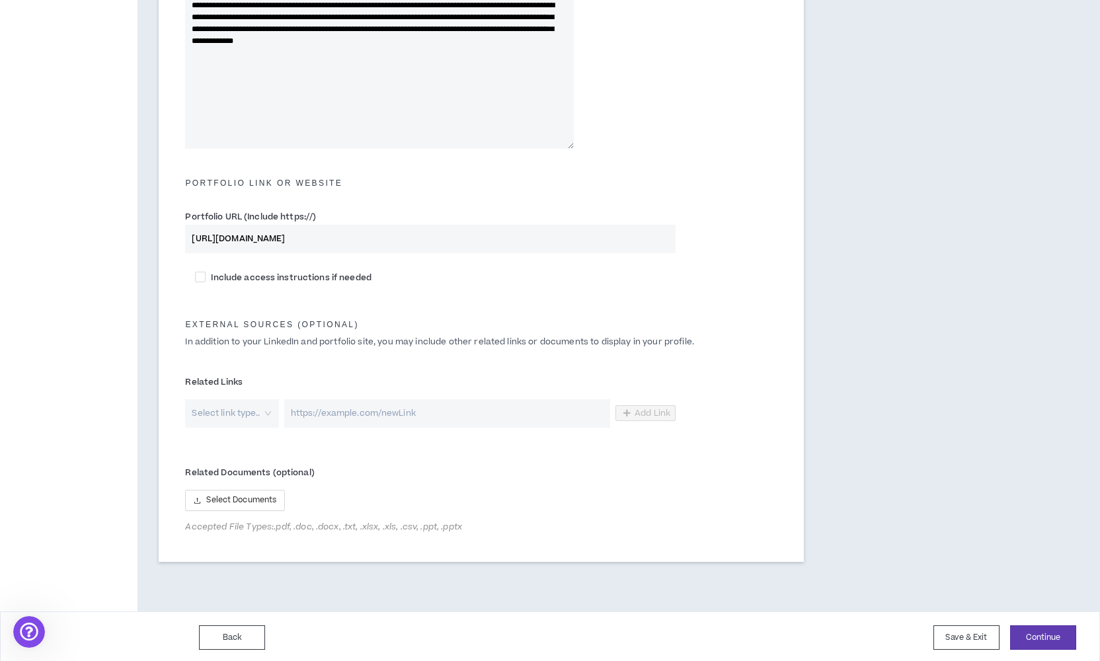
click at [270, 415] on div "Select link type.." at bounding box center [231, 413] width 93 height 28
type input "[URL][DOMAIN_NAME]"
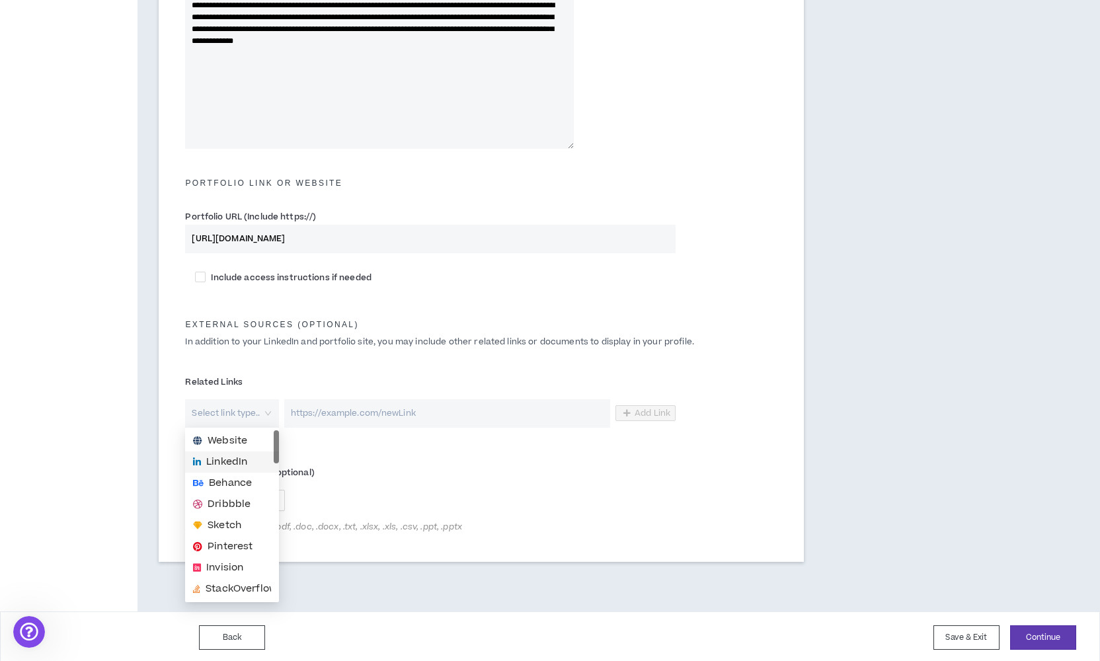
click at [252, 458] on span "LinkedIn" at bounding box center [232, 462] width 78 height 15
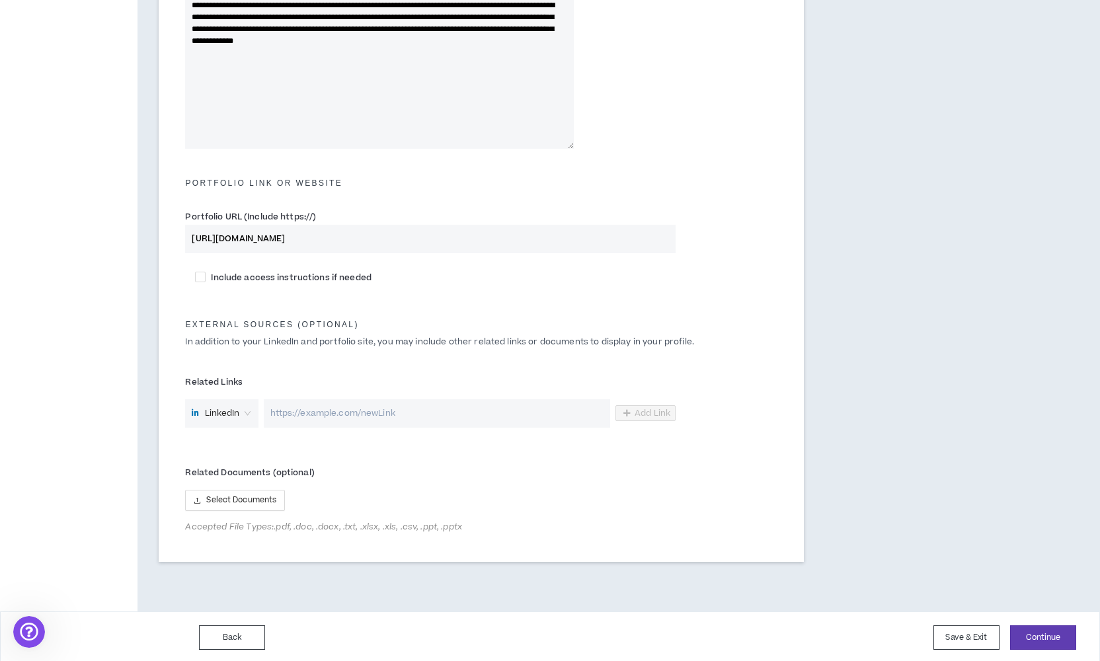
click at [367, 412] on input "url" at bounding box center [437, 413] width 346 height 28
paste input "[URL][DOMAIN_NAME]"
type input "[URL][DOMAIN_NAME]"
click at [1059, 634] on button "Continue" at bounding box center [1043, 637] width 66 height 24
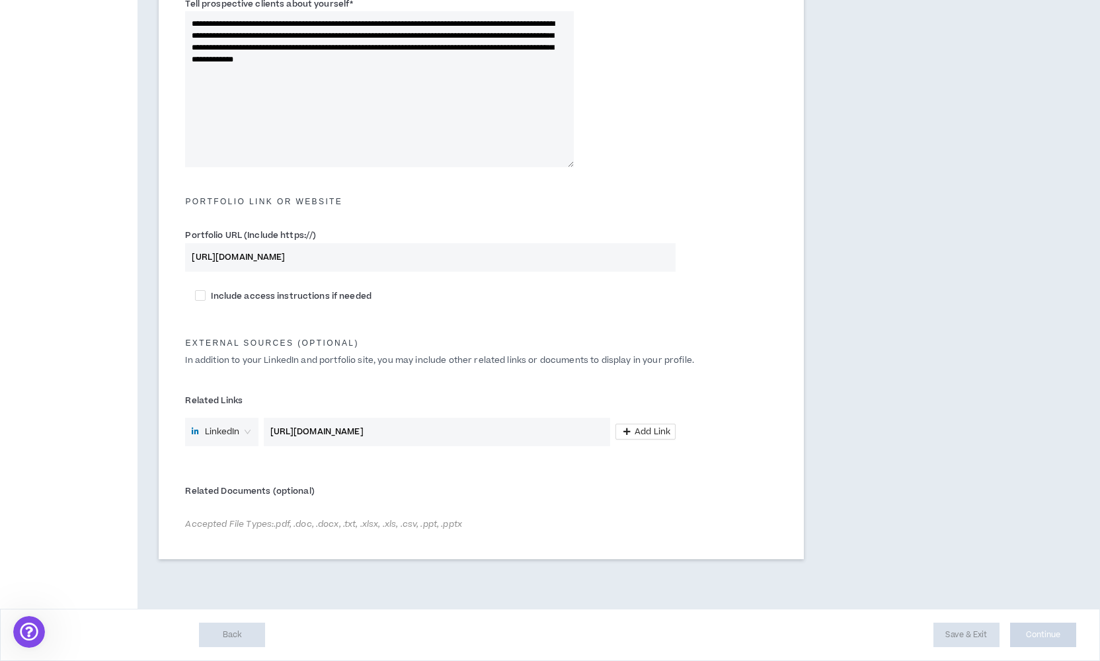
scroll to position [435, 0]
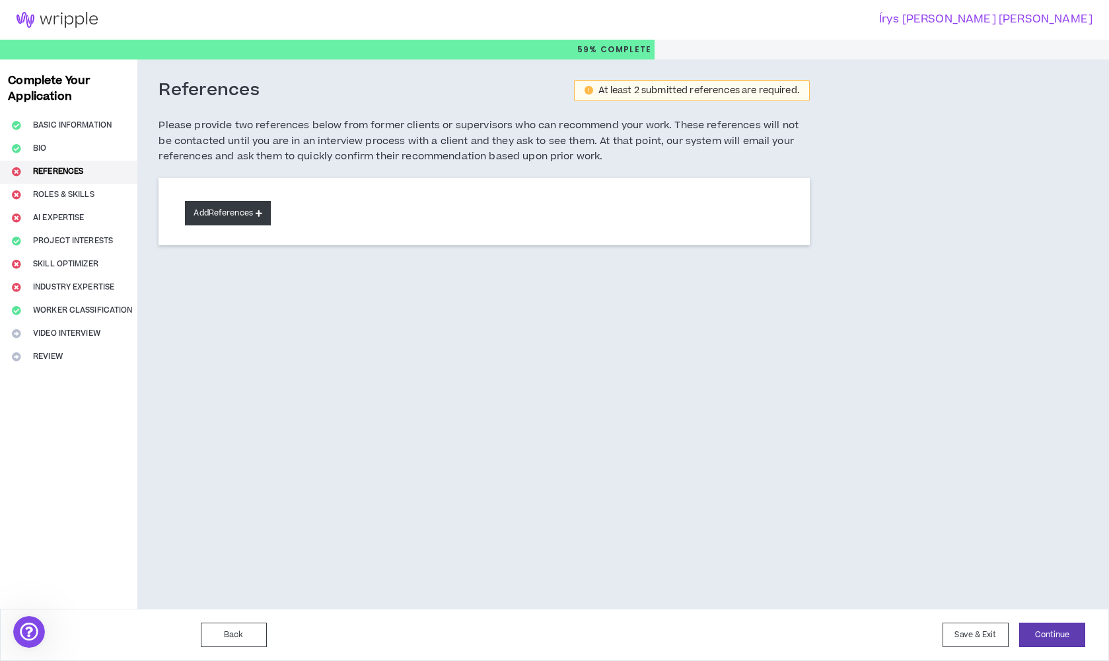
click at [243, 215] on button "Add References" at bounding box center [228, 213] width 86 height 24
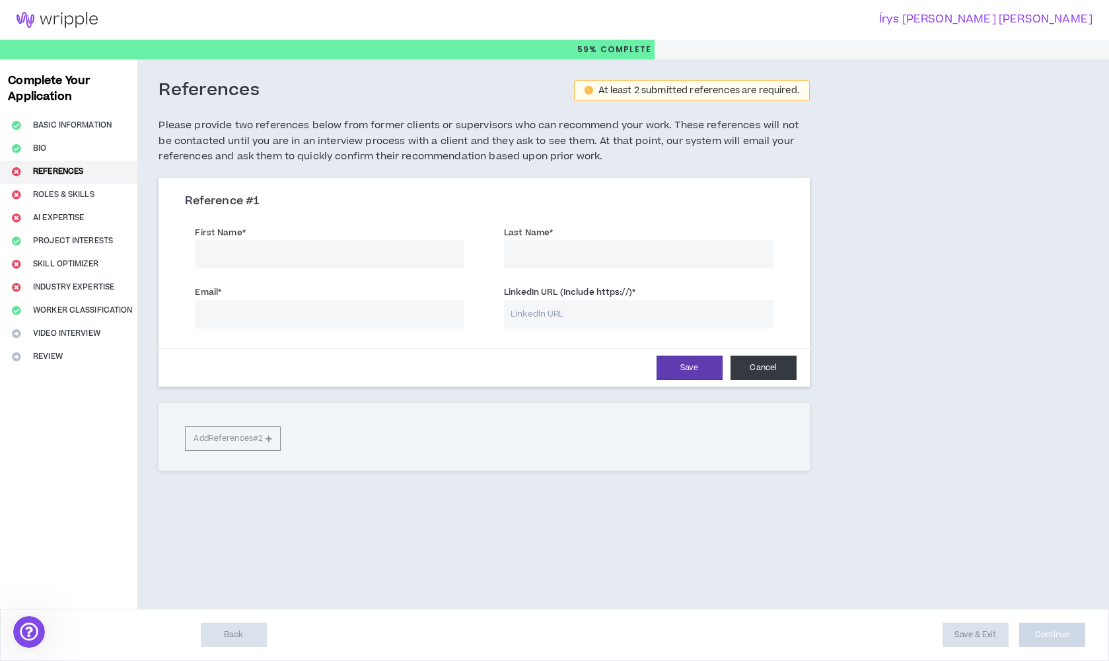
click at [771, 367] on button "Cancel" at bounding box center [764, 367] width 66 height 24
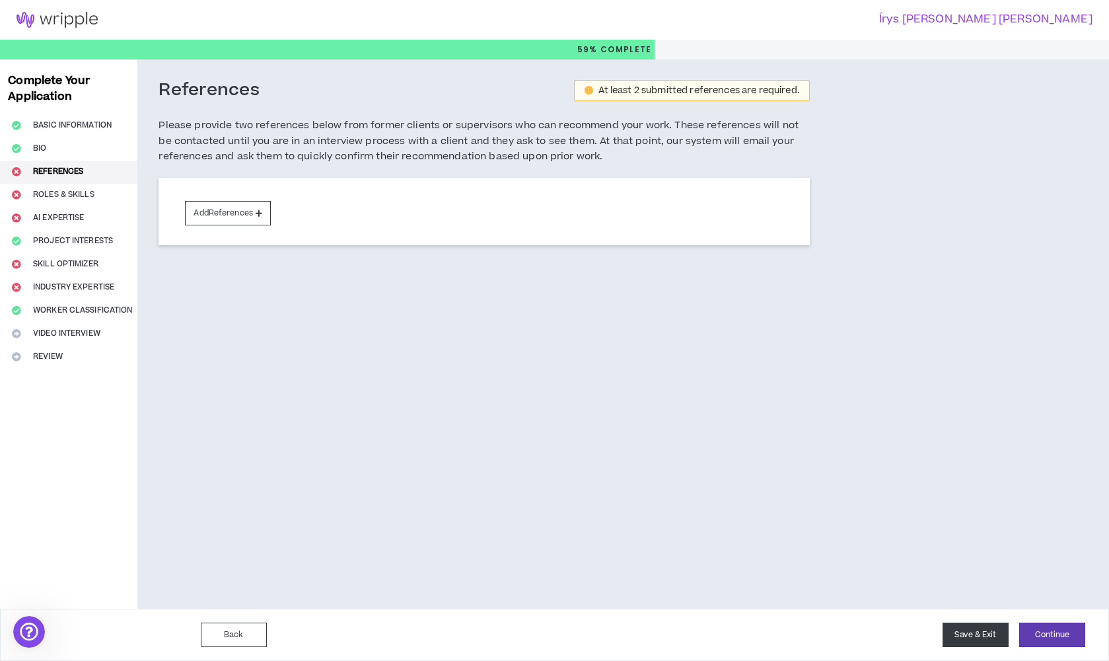
click at [994, 642] on button "Save & Exit" at bounding box center [976, 634] width 66 height 24
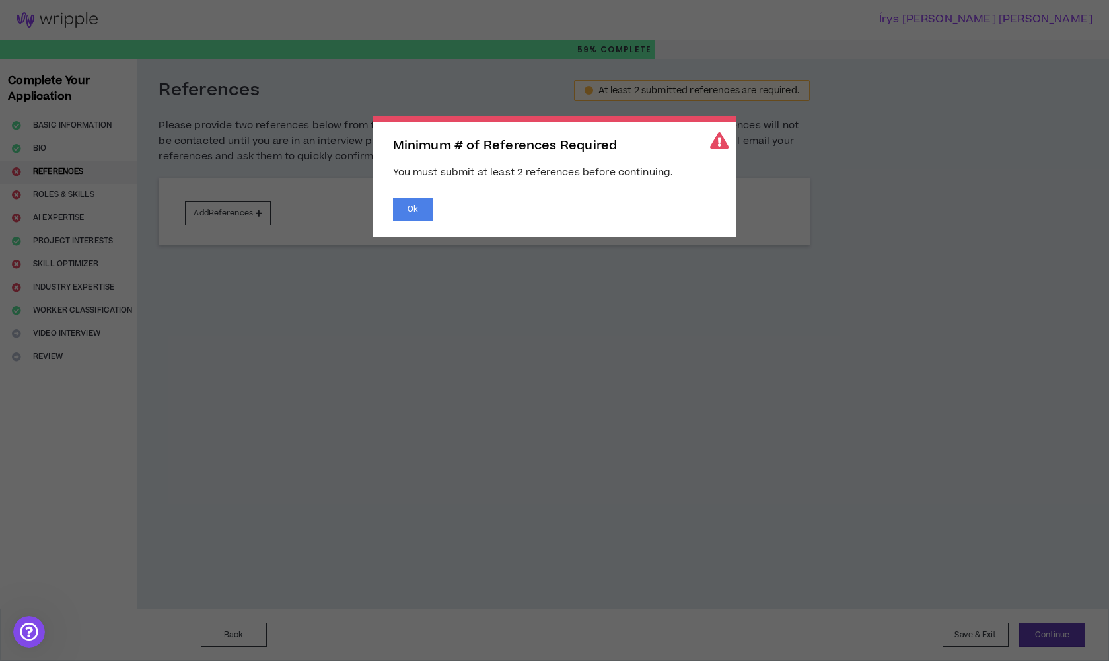
click at [724, 139] on icon at bounding box center [719, 140] width 19 height 17
click at [409, 207] on button "Ok" at bounding box center [413, 209] width 40 height 23
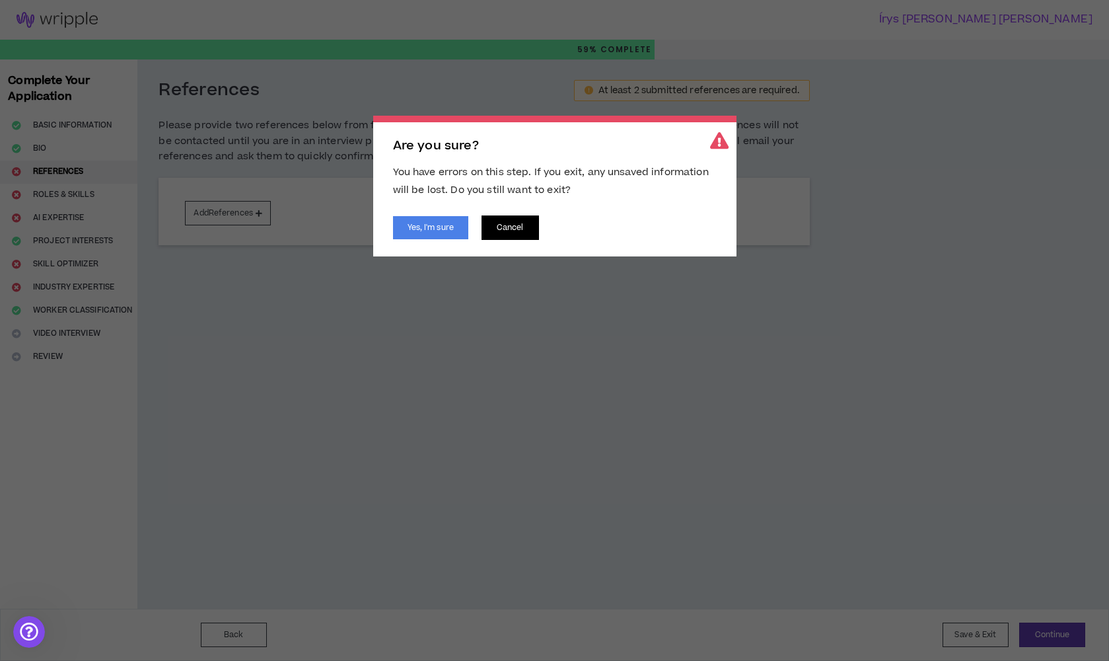
click at [516, 232] on button "Cancel" at bounding box center [510, 227] width 57 height 24
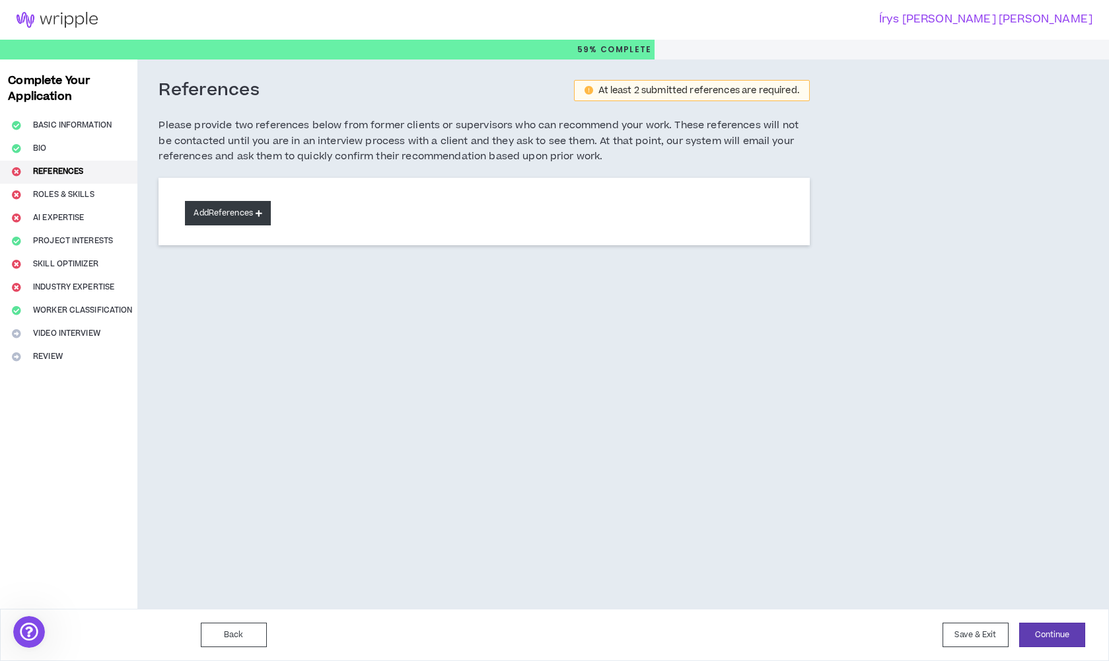
click at [258, 212] on icon at bounding box center [259, 212] width 7 height 7
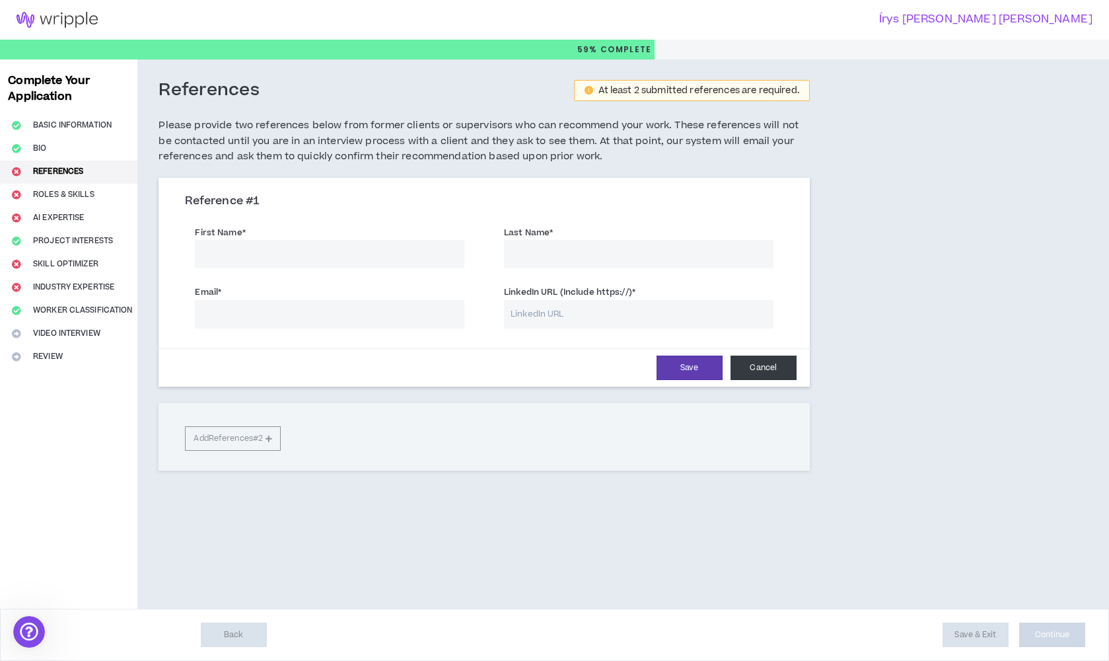
click at [775, 369] on button "Cancel" at bounding box center [764, 367] width 66 height 24
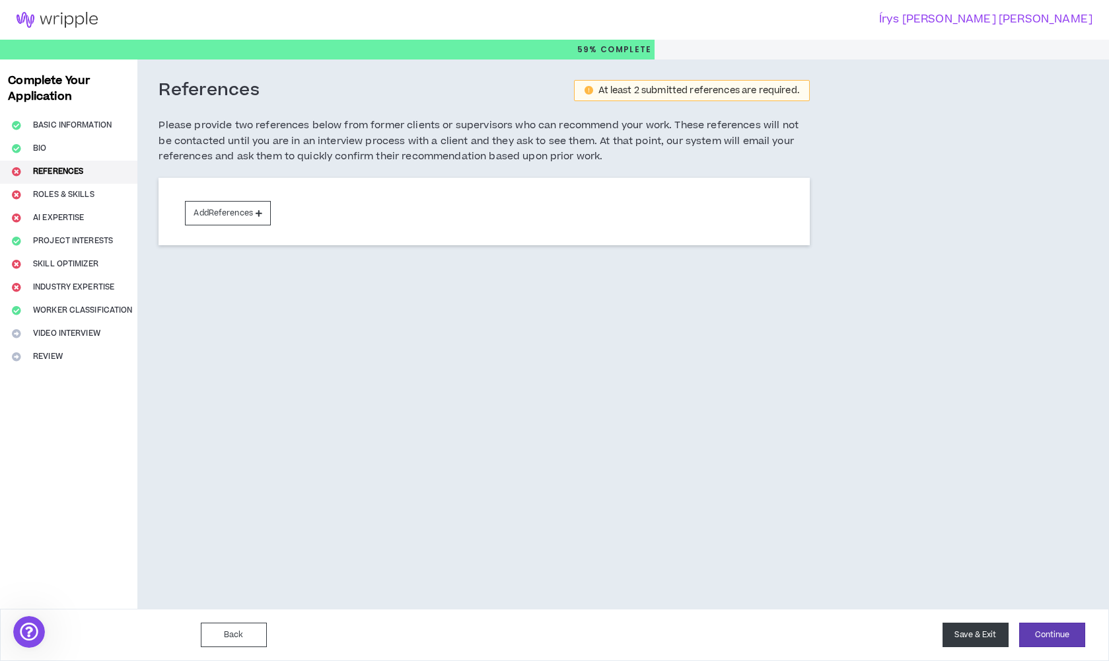
click at [977, 646] on button "Save & Exit" at bounding box center [976, 634] width 66 height 24
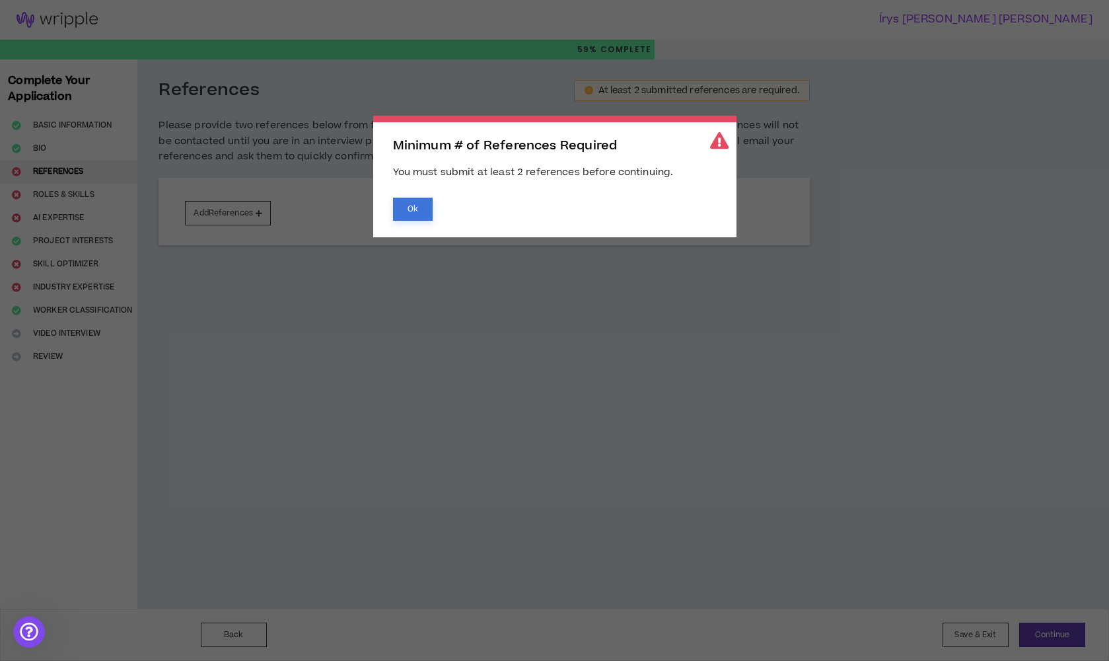
click at [425, 214] on button "Ok" at bounding box center [413, 209] width 40 height 23
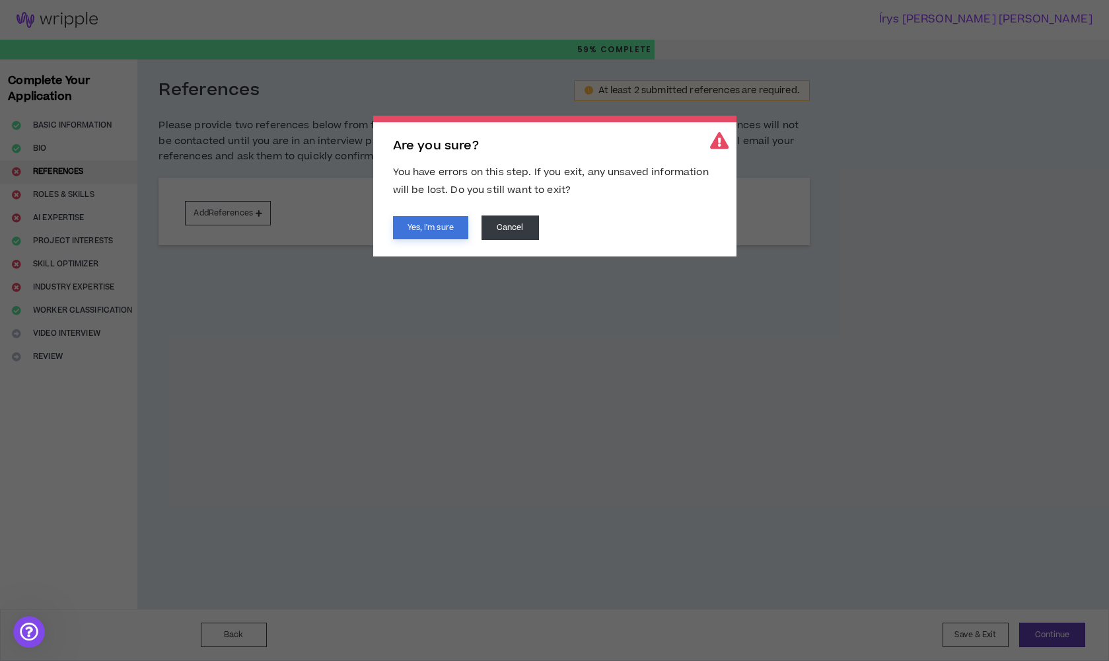
click at [439, 230] on button "Yes, I'm sure" at bounding box center [430, 227] width 75 height 23
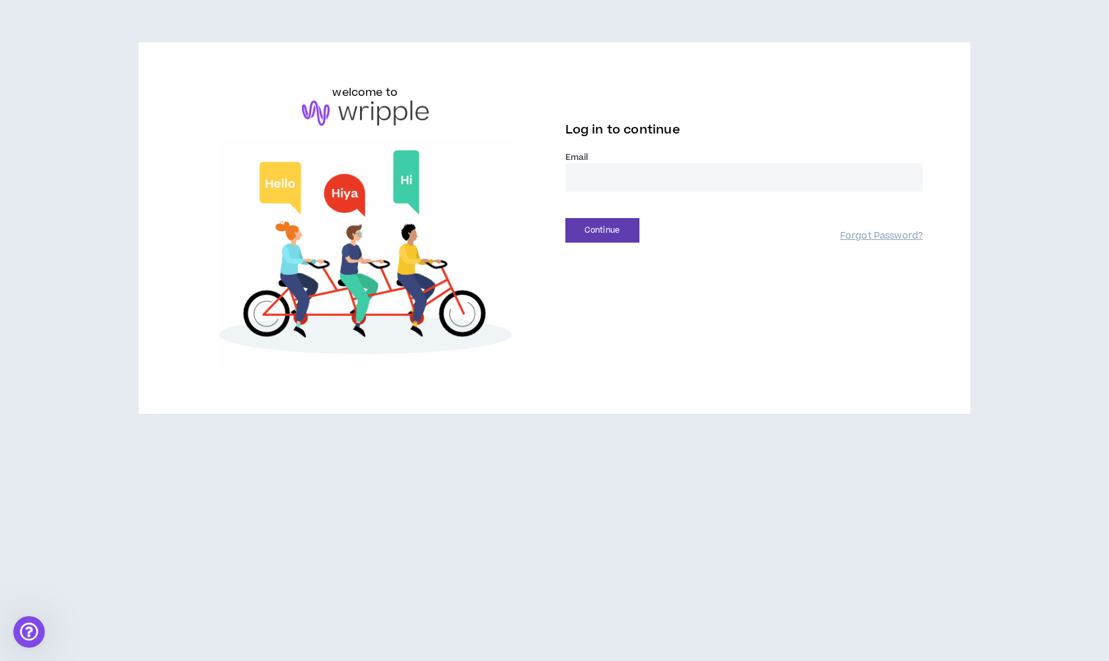
type input "**********"
click at [602, 230] on button "Continue" at bounding box center [603, 230] width 74 height 24
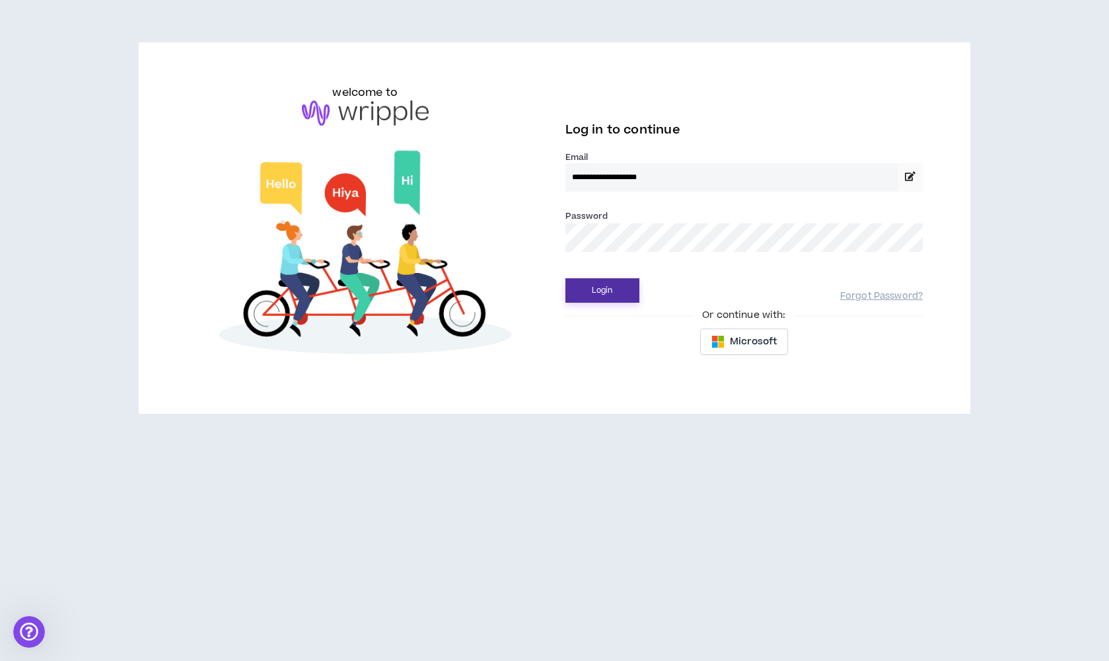
click at [603, 293] on button "Login" at bounding box center [603, 290] width 74 height 24
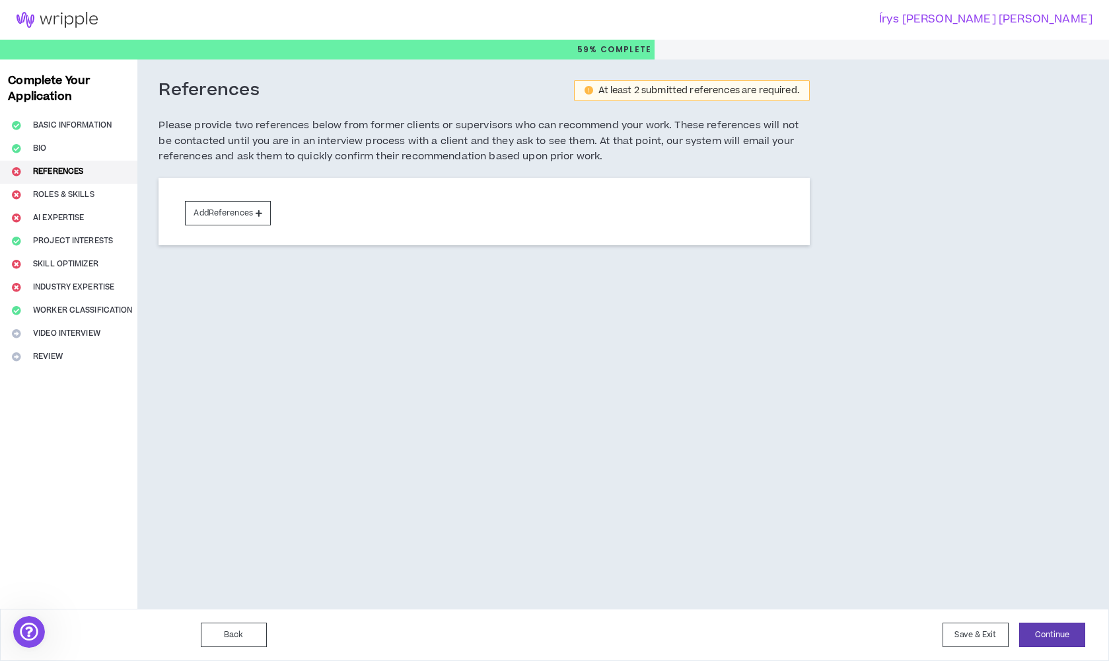
click at [50, 5] on link at bounding box center [57, 20] width 114 height 40
click at [57, 19] on img at bounding box center [57, 20] width 114 height 16
click at [59, 19] on img at bounding box center [57, 20] width 114 height 16
